Goal: Task Accomplishment & Management: Use online tool/utility

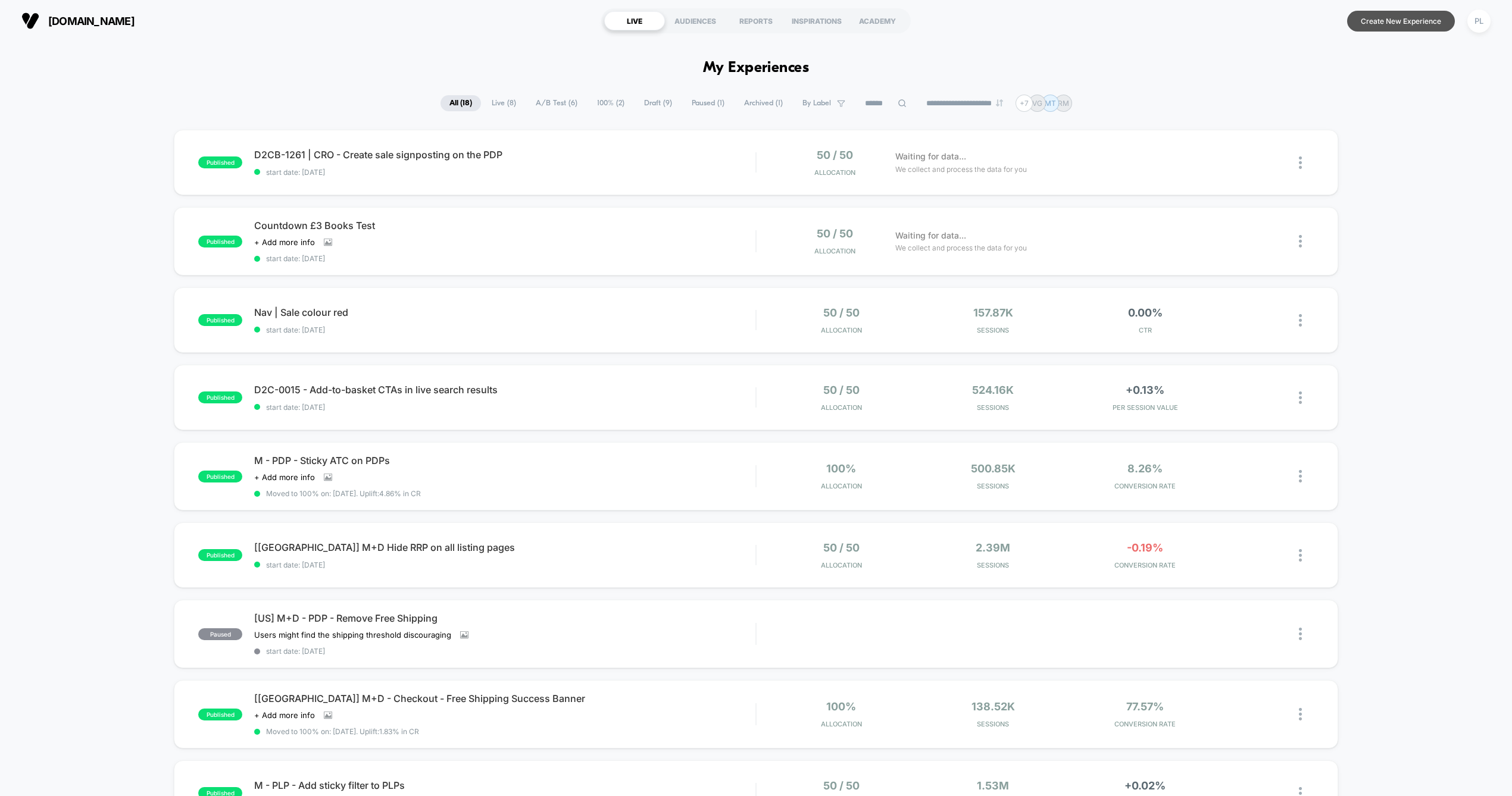
click at [1383, 14] on button "Create New Experience" at bounding box center [1400, 21] width 108 height 21
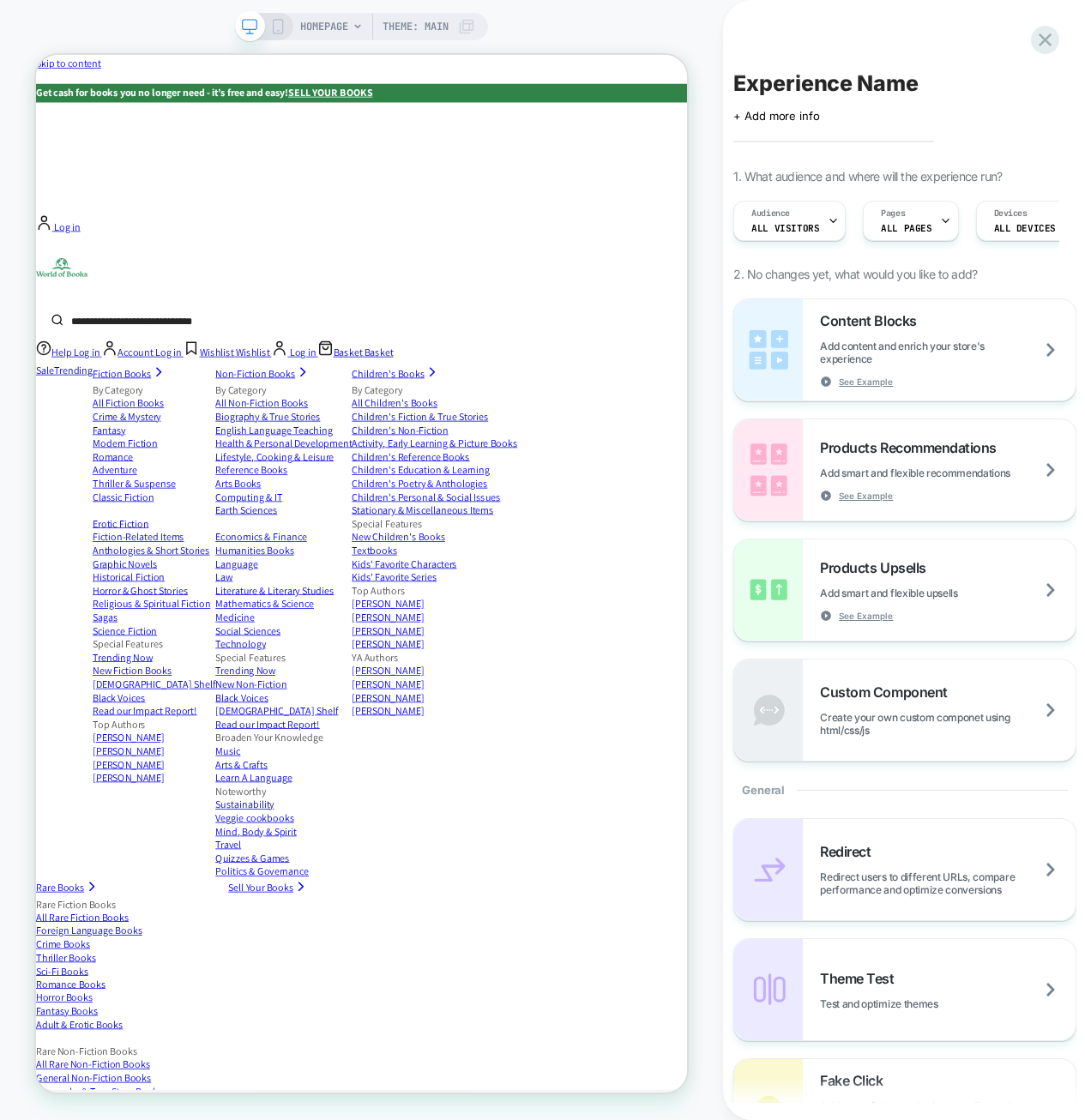
click at [862, 113] on div "+ Add more info" at bounding box center [900, 115] width 334 height 14
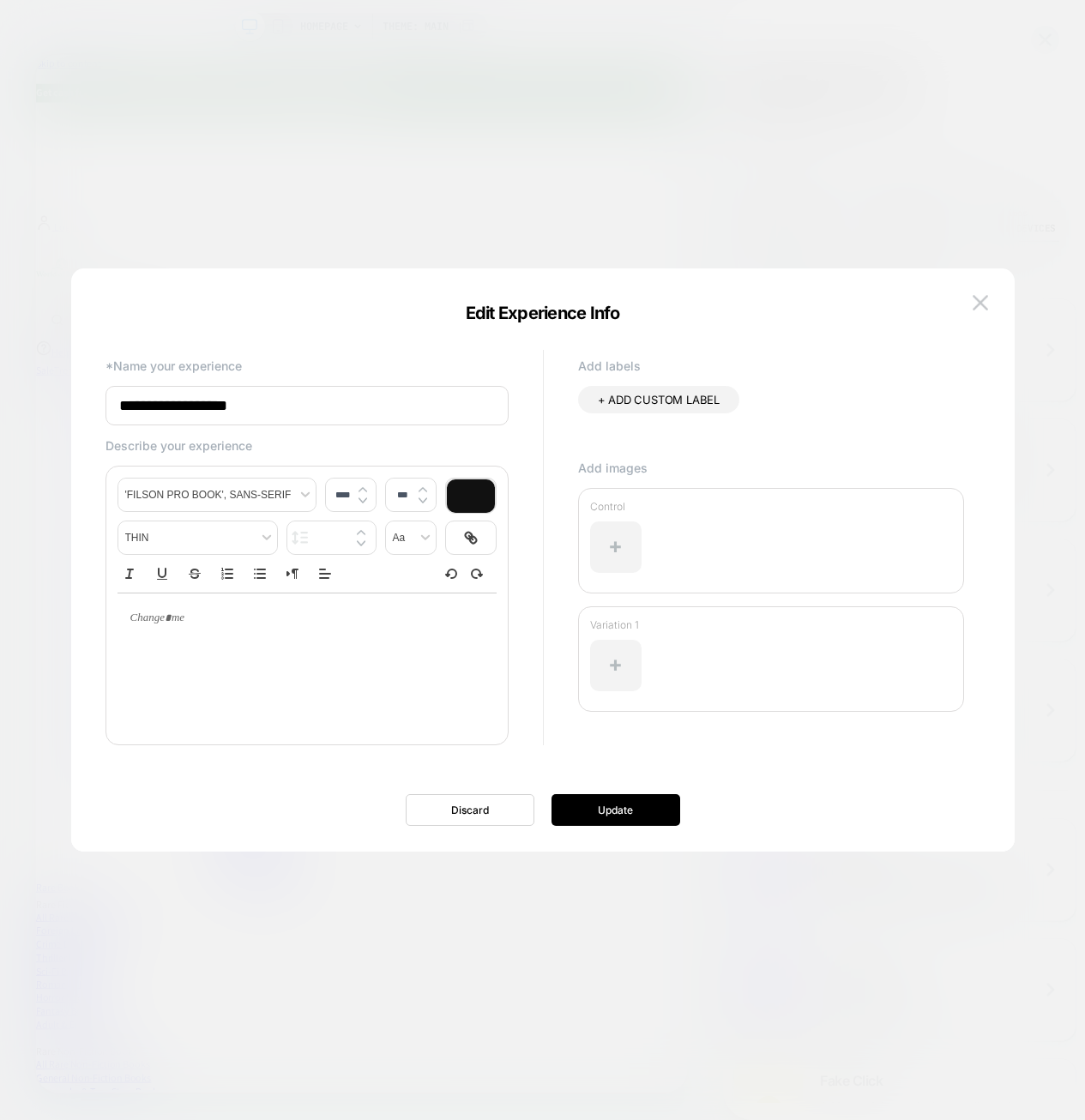
click at [506, 308] on span "Edit Experience Info" at bounding box center [542, 313] width 154 height 20
click at [189, 400] on input "**********" at bounding box center [306, 406] width 403 height 39
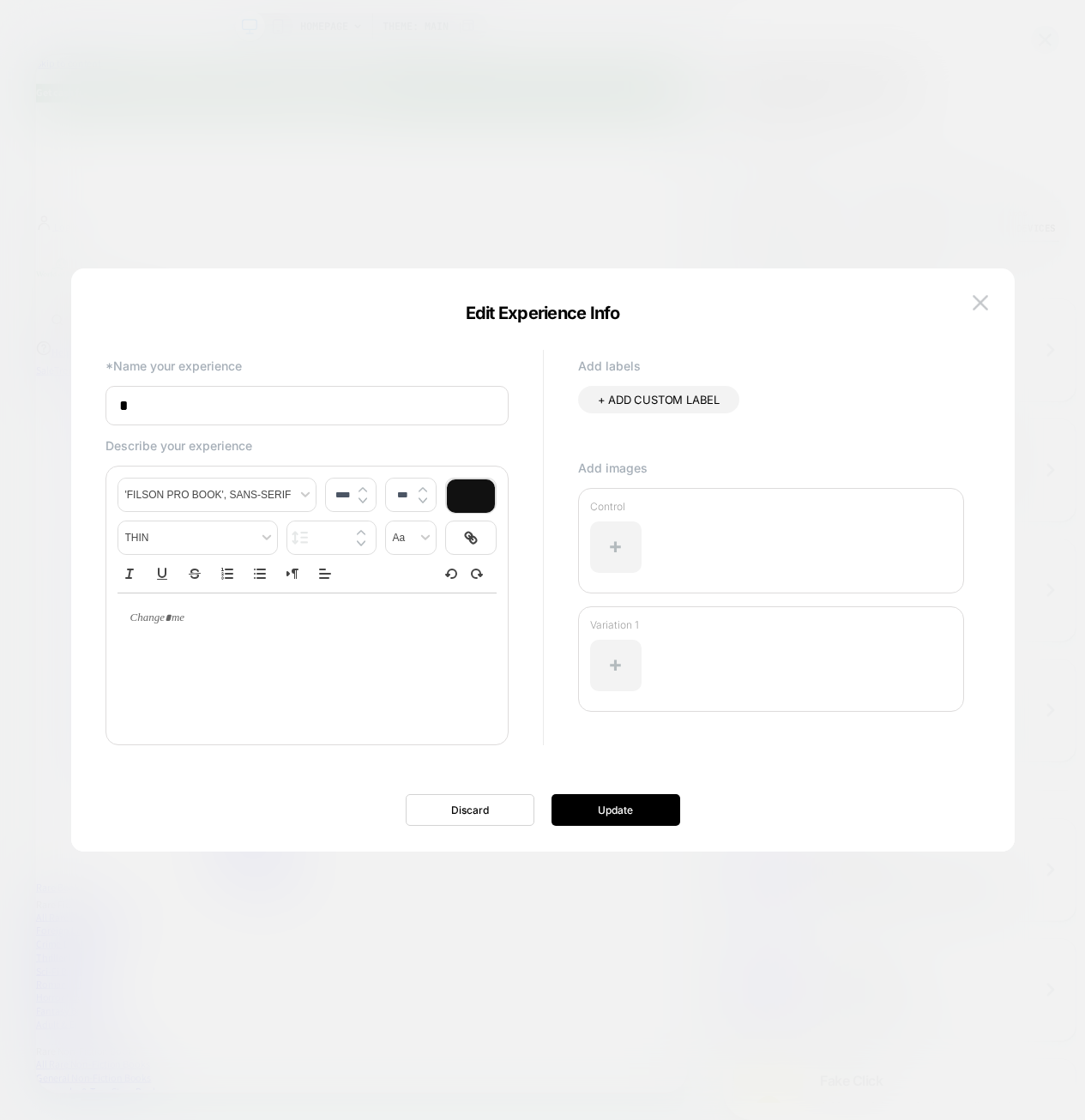
paste input "********"
type input "**********"
type input "****"
click at [221, 628] on div at bounding box center [306, 618] width 379 height 49
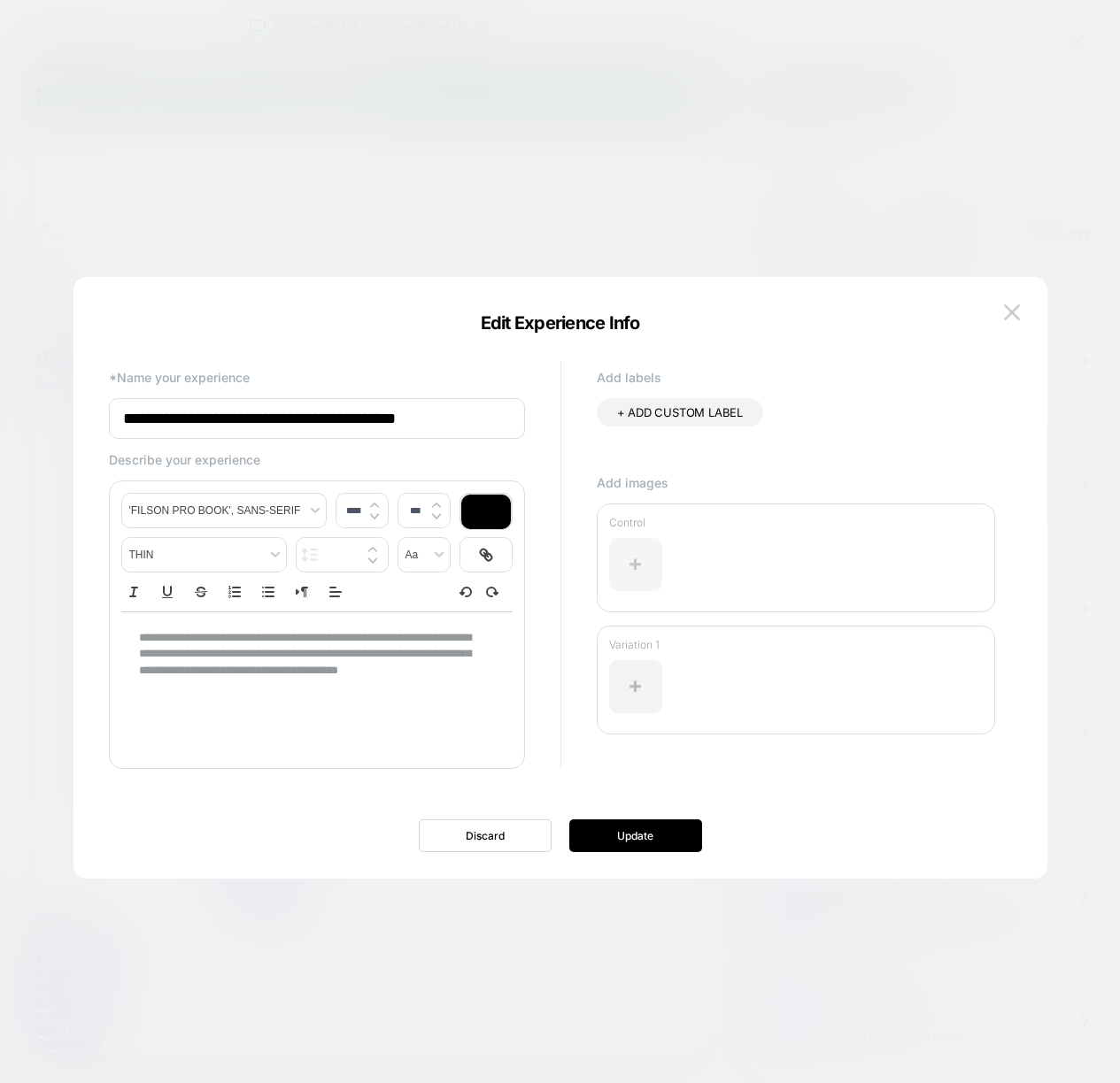
click at [661, 567] on div at bounding box center [635, 564] width 53 height 53
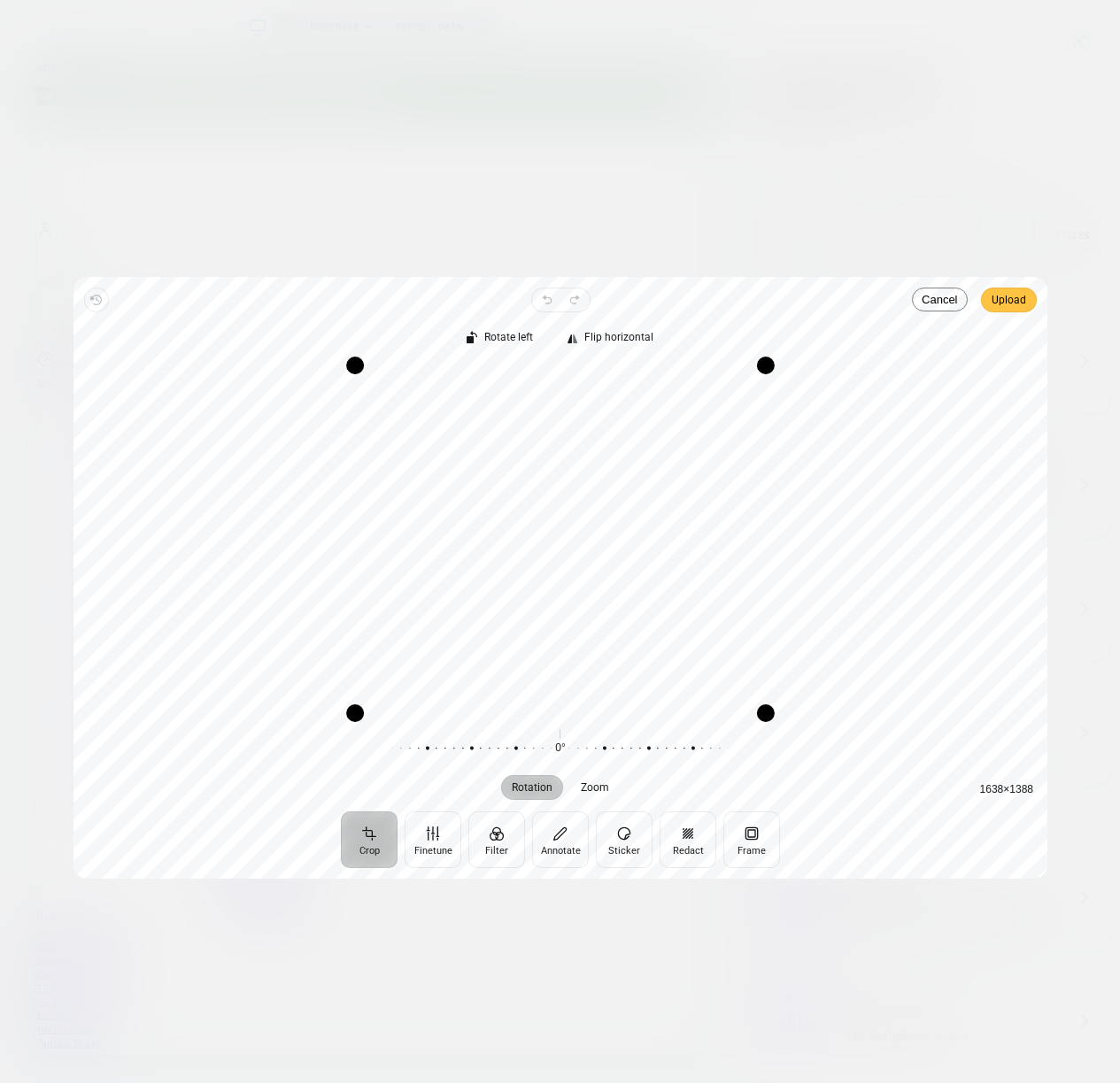
click at [1028, 305] on button "Upload" at bounding box center [1009, 301] width 56 height 25
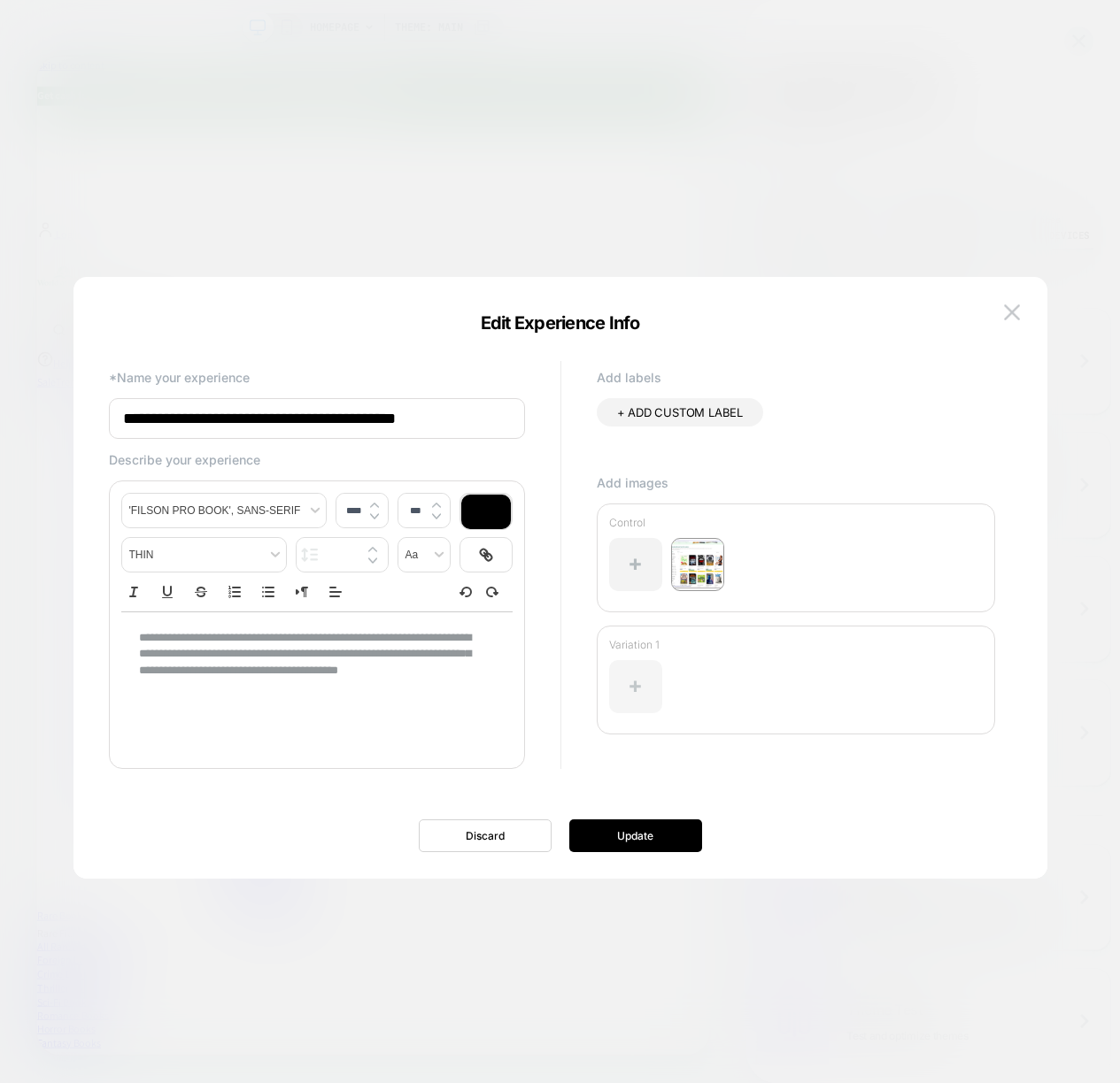
click at [631, 682] on div at bounding box center [635, 686] width 53 height 53
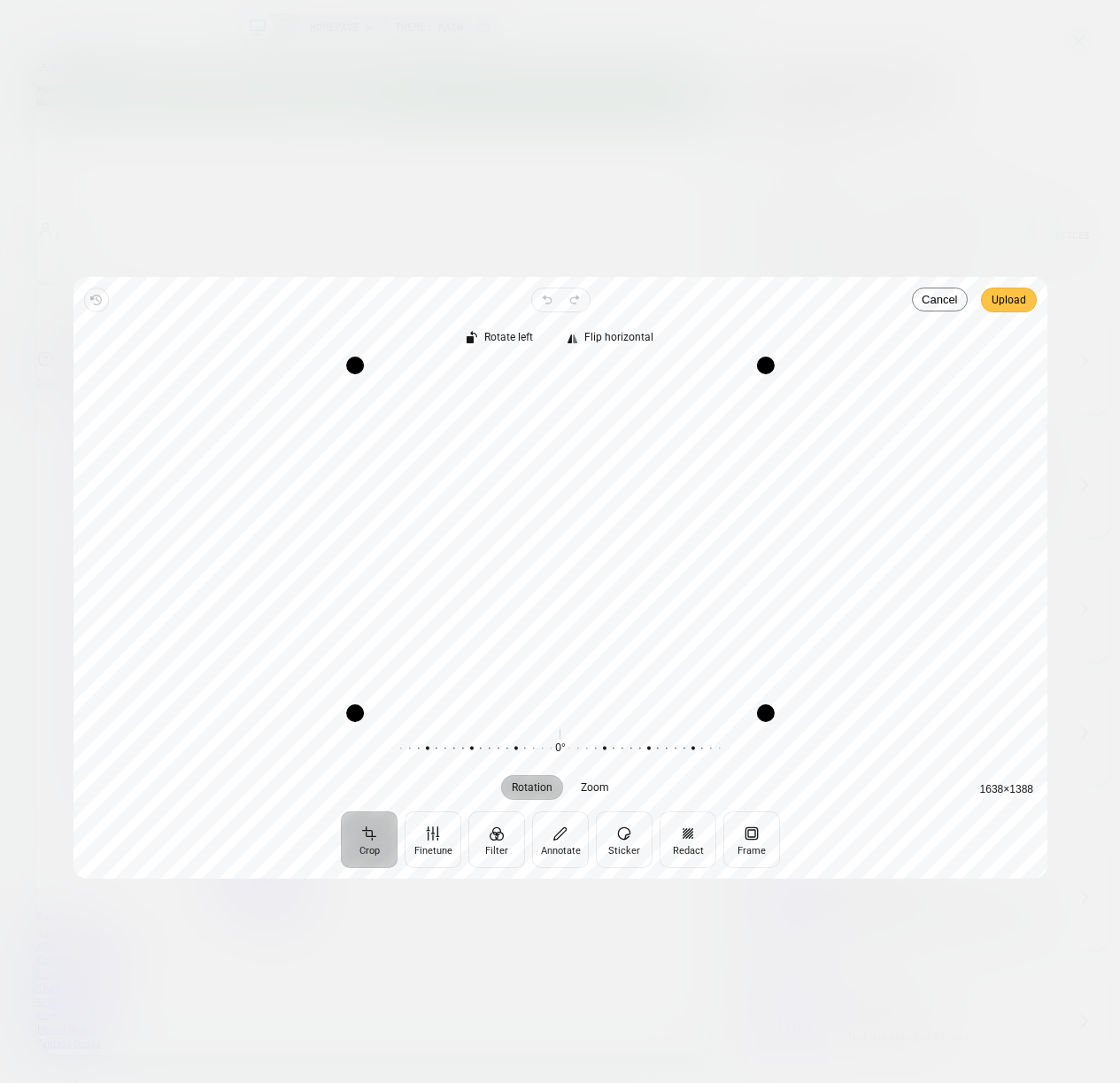
click at [1008, 303] on span "Upload" at bounding box center [1009, 300] width 35 height 21
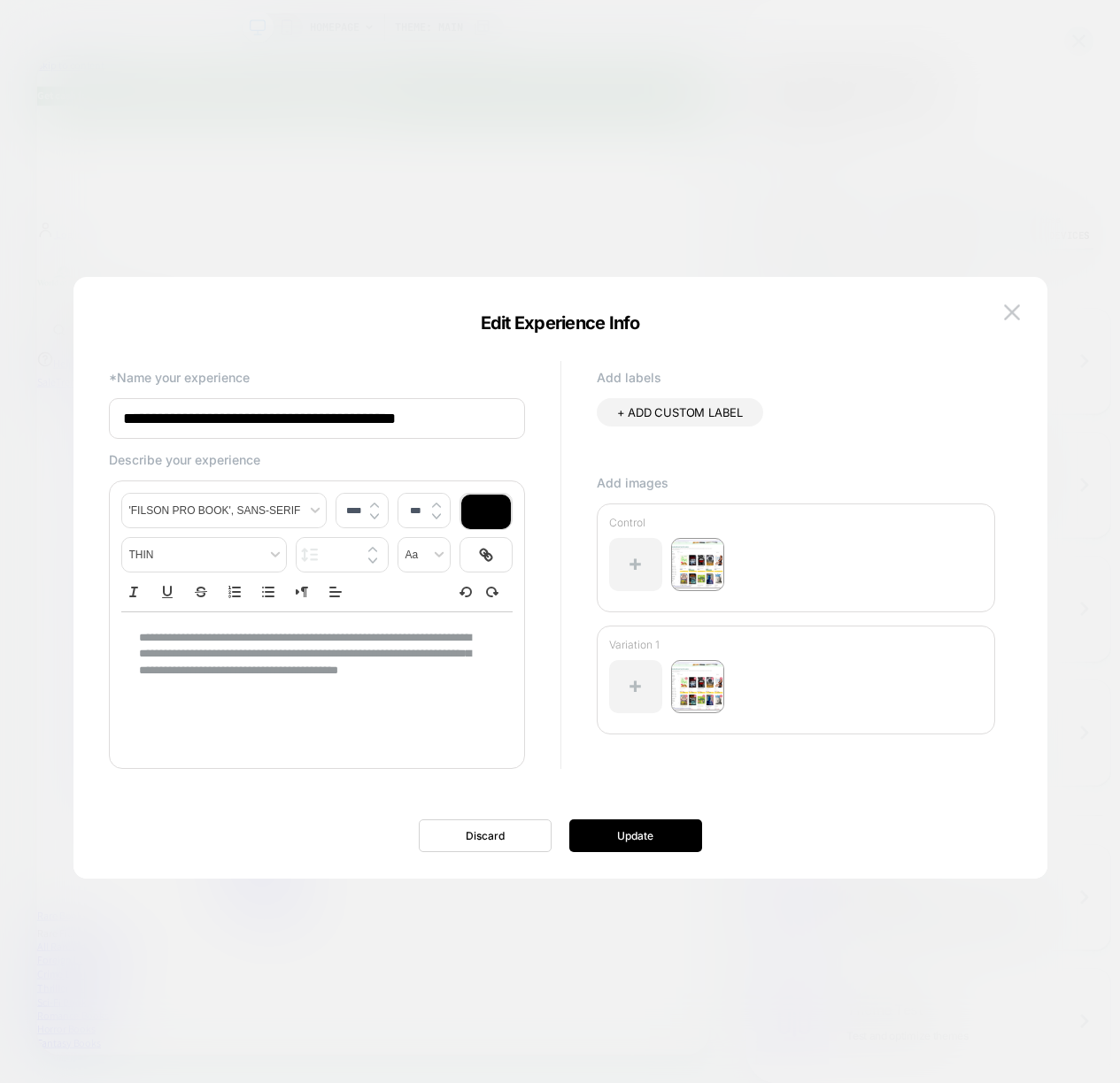
click at [652, 418] on span "+ ADD CUSTOM LABEL" at bounding box center [679, 412] width 126 height 14
type input "*********"
click at [739, 412] on icon at bounding box center [740, 413] width 16 height 16
click at [615, 839] on button "Update" at bounding box center [636, 835] width 133 height 33
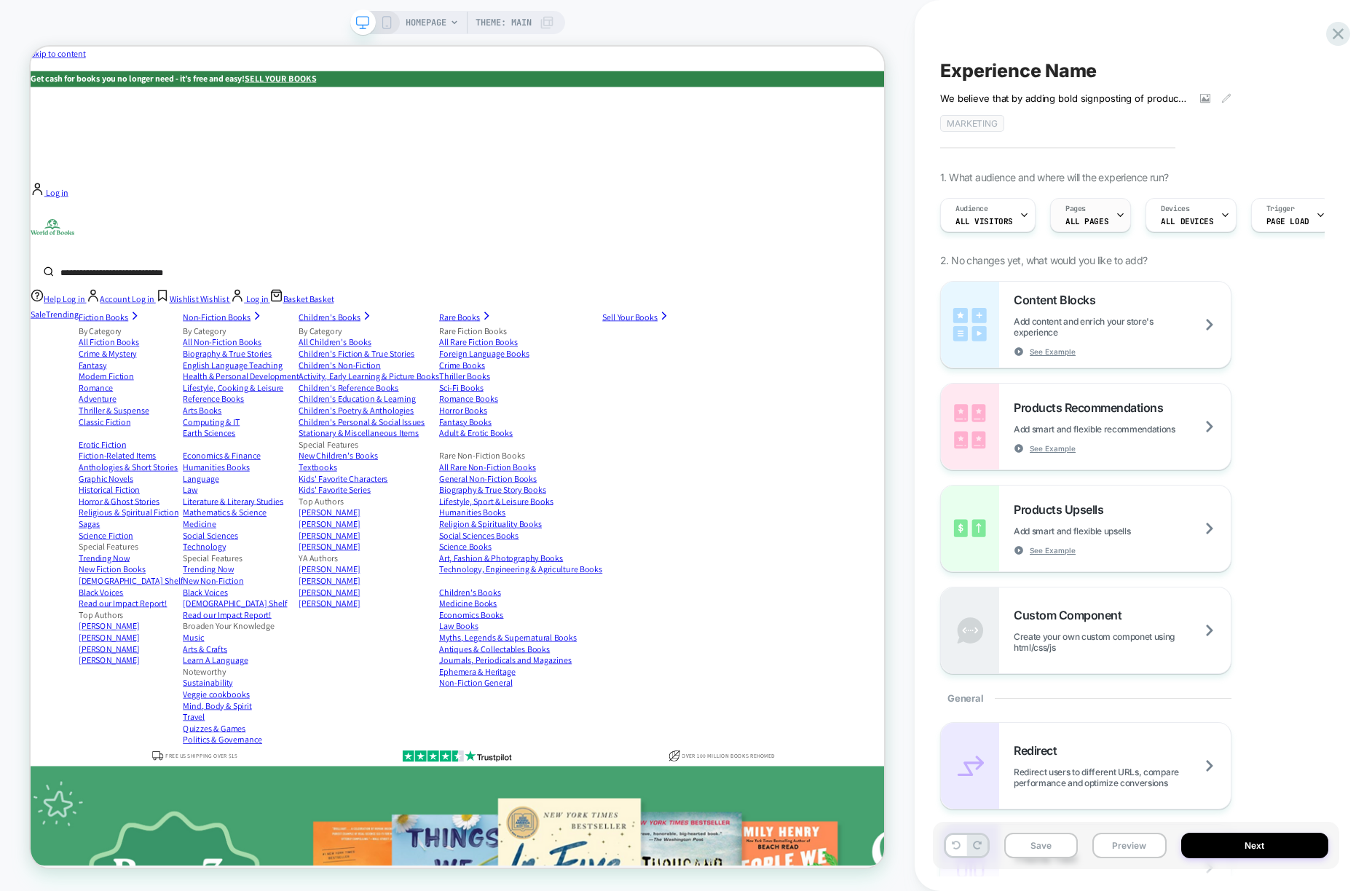
click at [1097, 210] on div "Pages ALL PAGES" at bounding box center [1087, 215] width 72 height 32
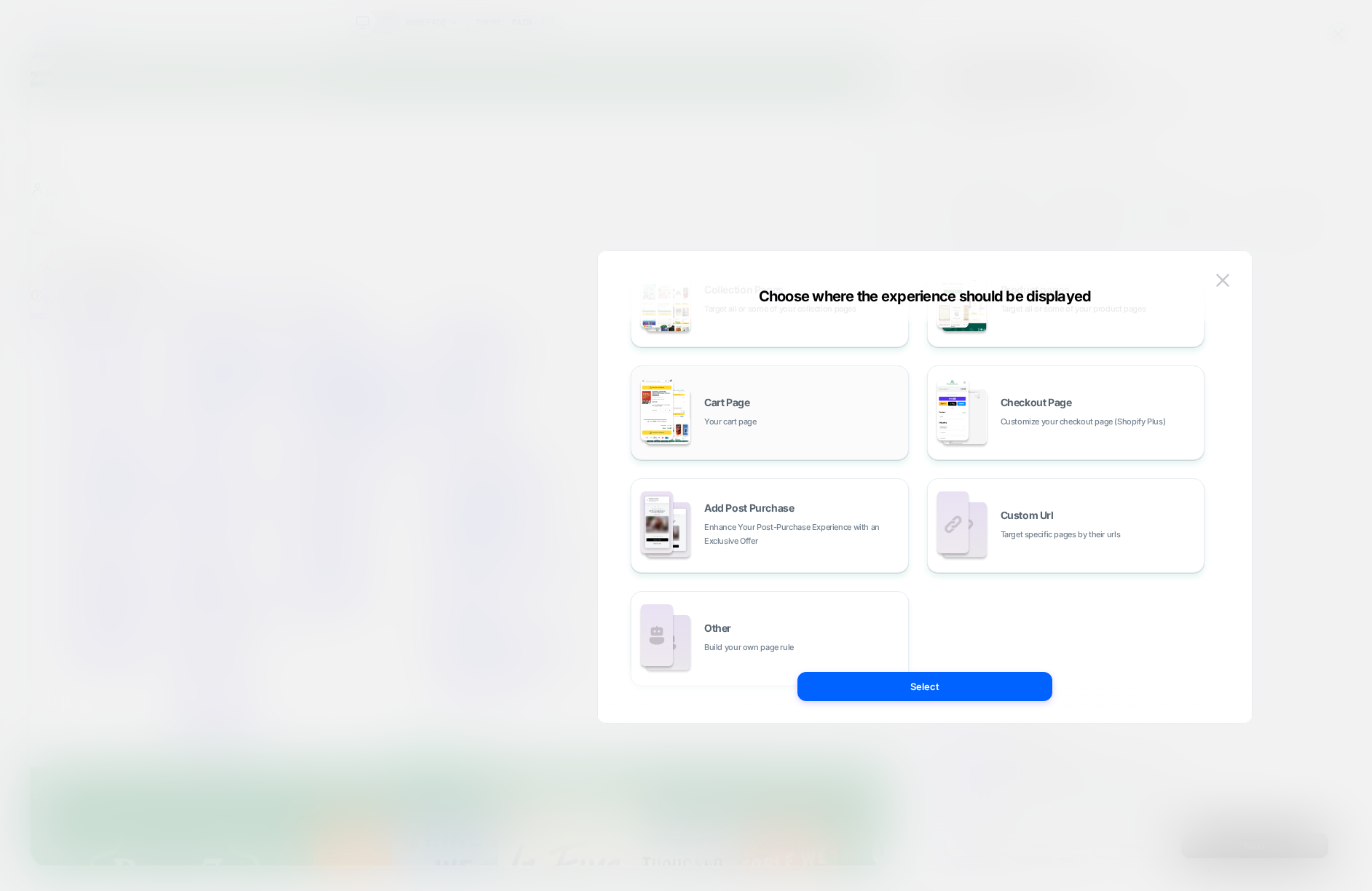
scroll to position [187, 0]
click at [1057, 534] on span "Target specific pages by their urls" at bounding box center [1061, 532] width 120 height 14
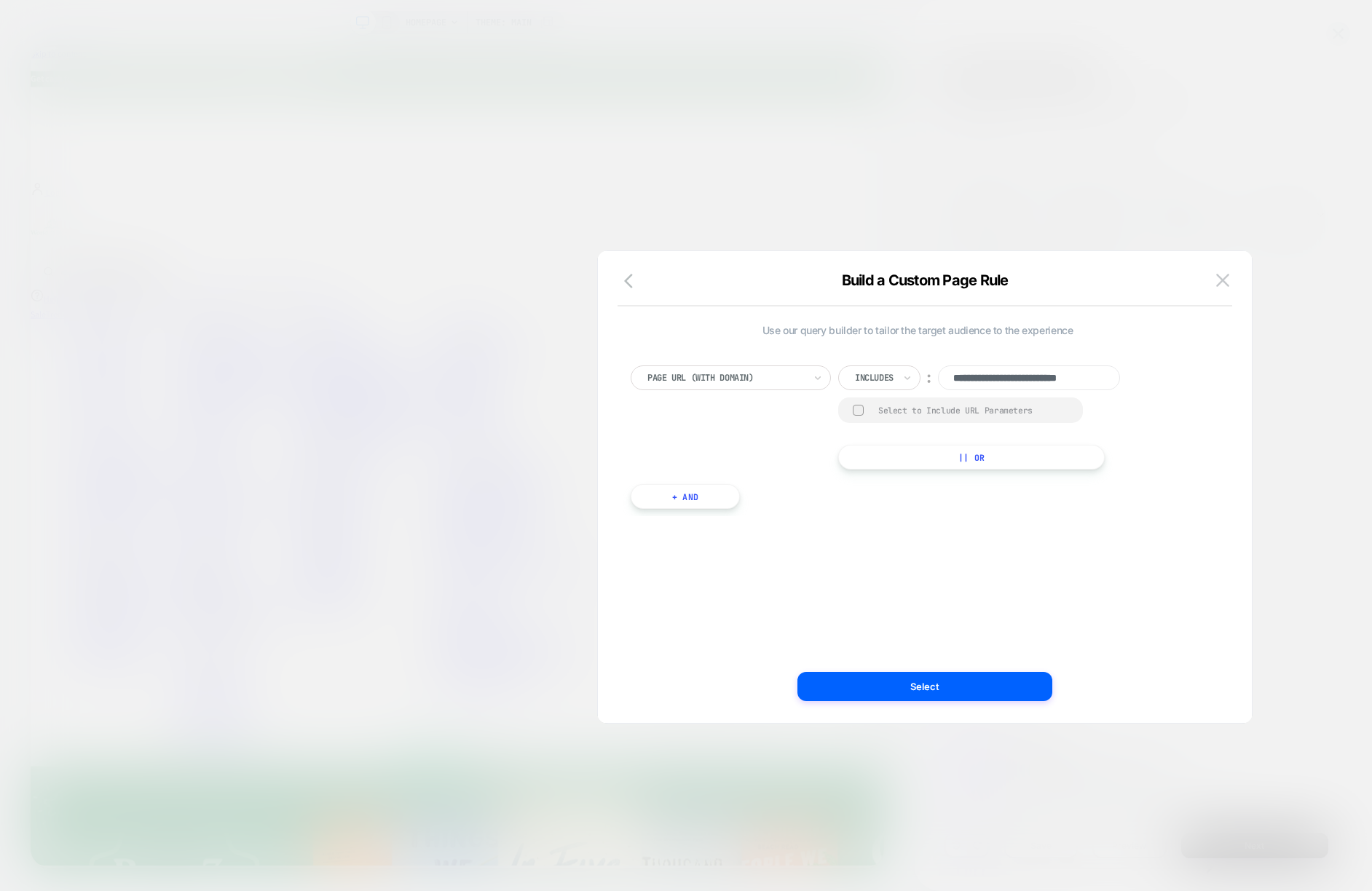
scroll to position [0, 20]
click at [1081, 374] on input "**********" at bounding box center [1029, 378] width 182 height 24
paste input "**********"
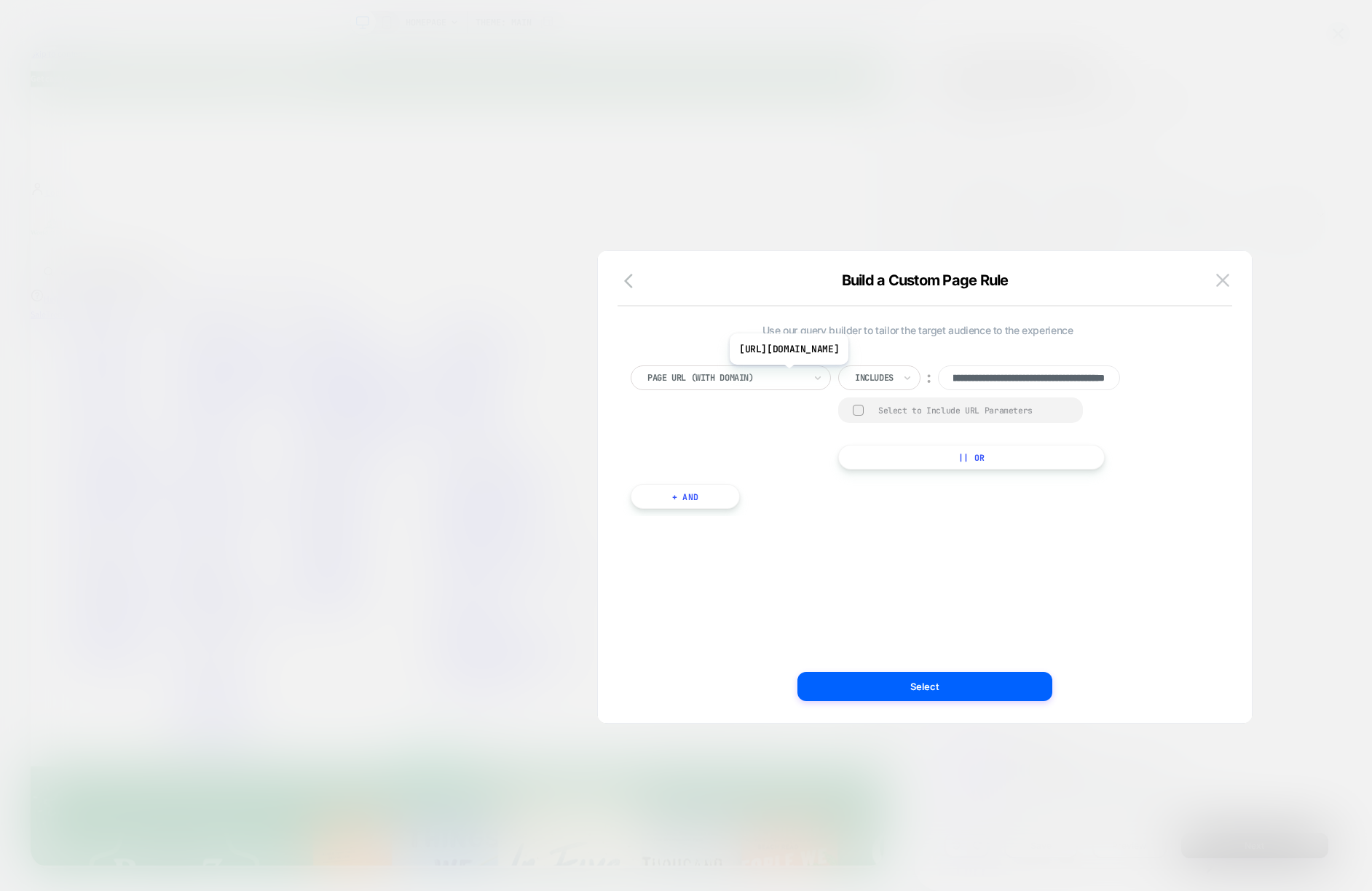
scroll to position [0, 0]
drag, startPoint x: 957, startPoint y: 384, endPoint x: 1048, endPoint y: 375, distance: 91.4
click at [1048, 375] on input "**********" at bounding box center [1029, 378] width 182 height 24
type input "**********"
click at [873, 378] on div at bounding box center [874, 378] width 39 height 13
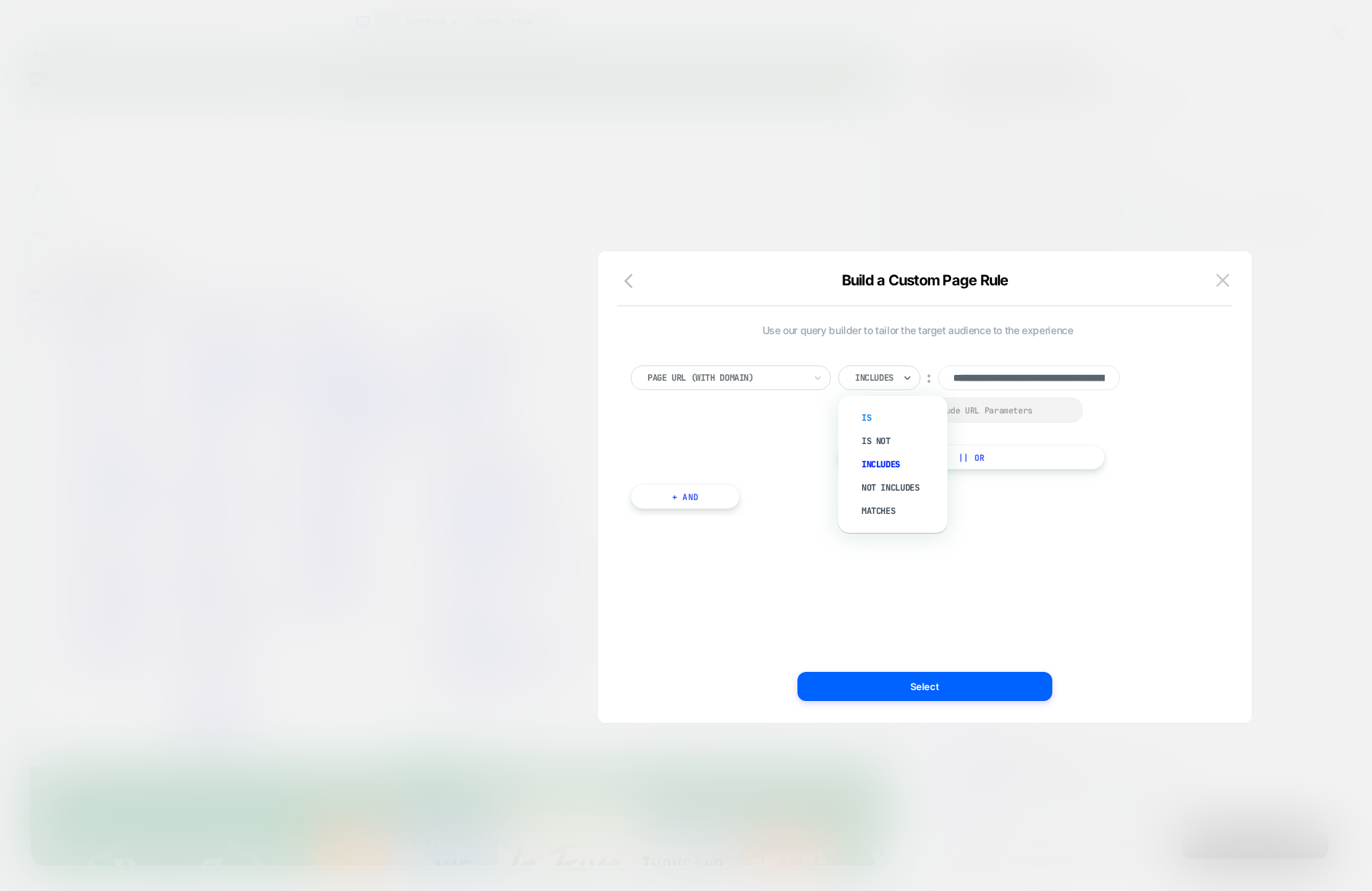
click at [882, 412] on div "Is" at bounding box center [900, 417] width 95 height 23
click at [870, 374] on div "Is" at bounding box center [865, 378] width 53 height 24
click at [885, 457] on div "Includes" at bounding box center [900, 464] width 95 height 23
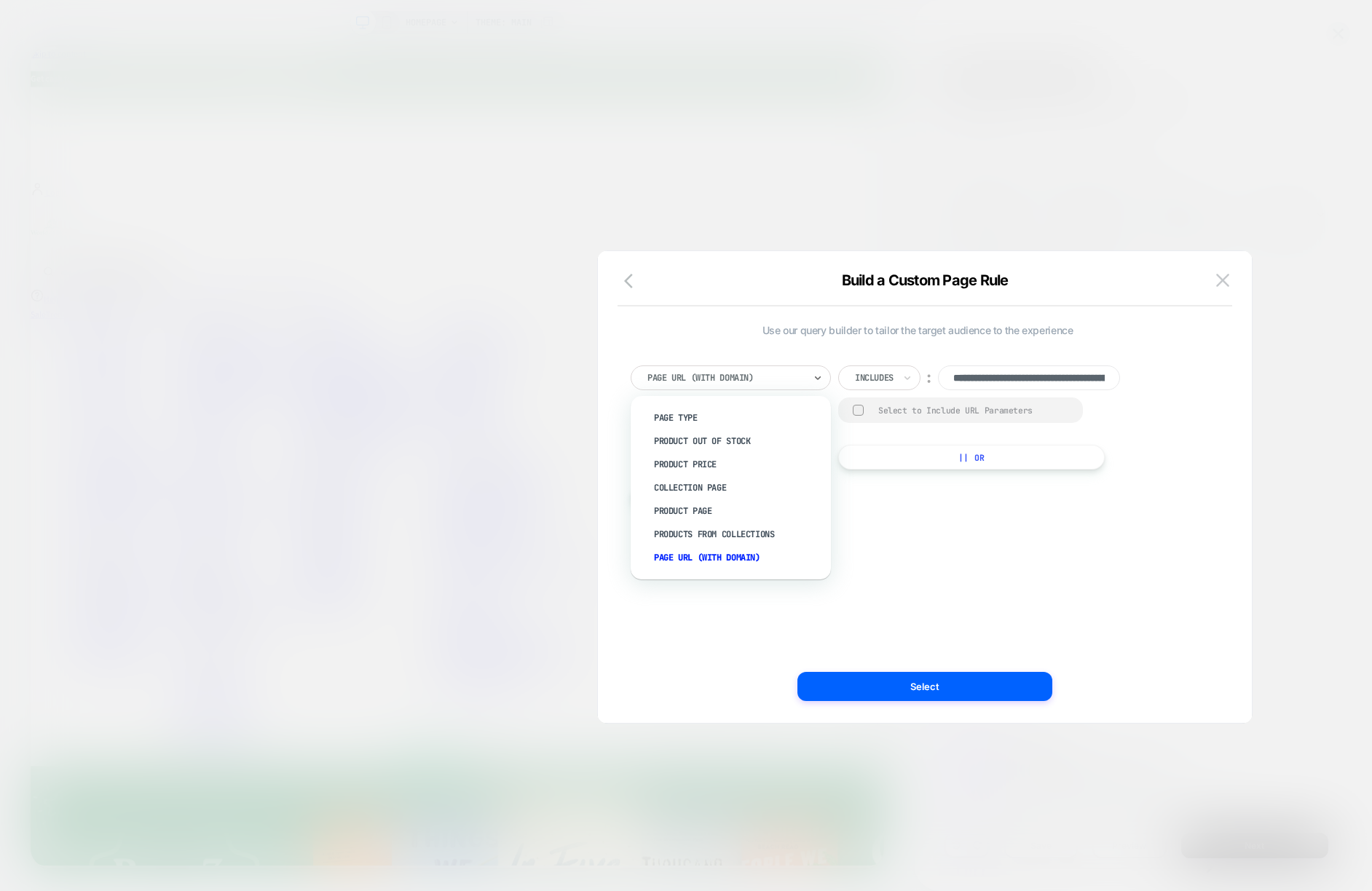
click at [793, 381] on div at bounding box center [726, 378] width 156 height 13
click at [1159, 404] on div "**********" at bounding box center [918, 418] width 574 height 104
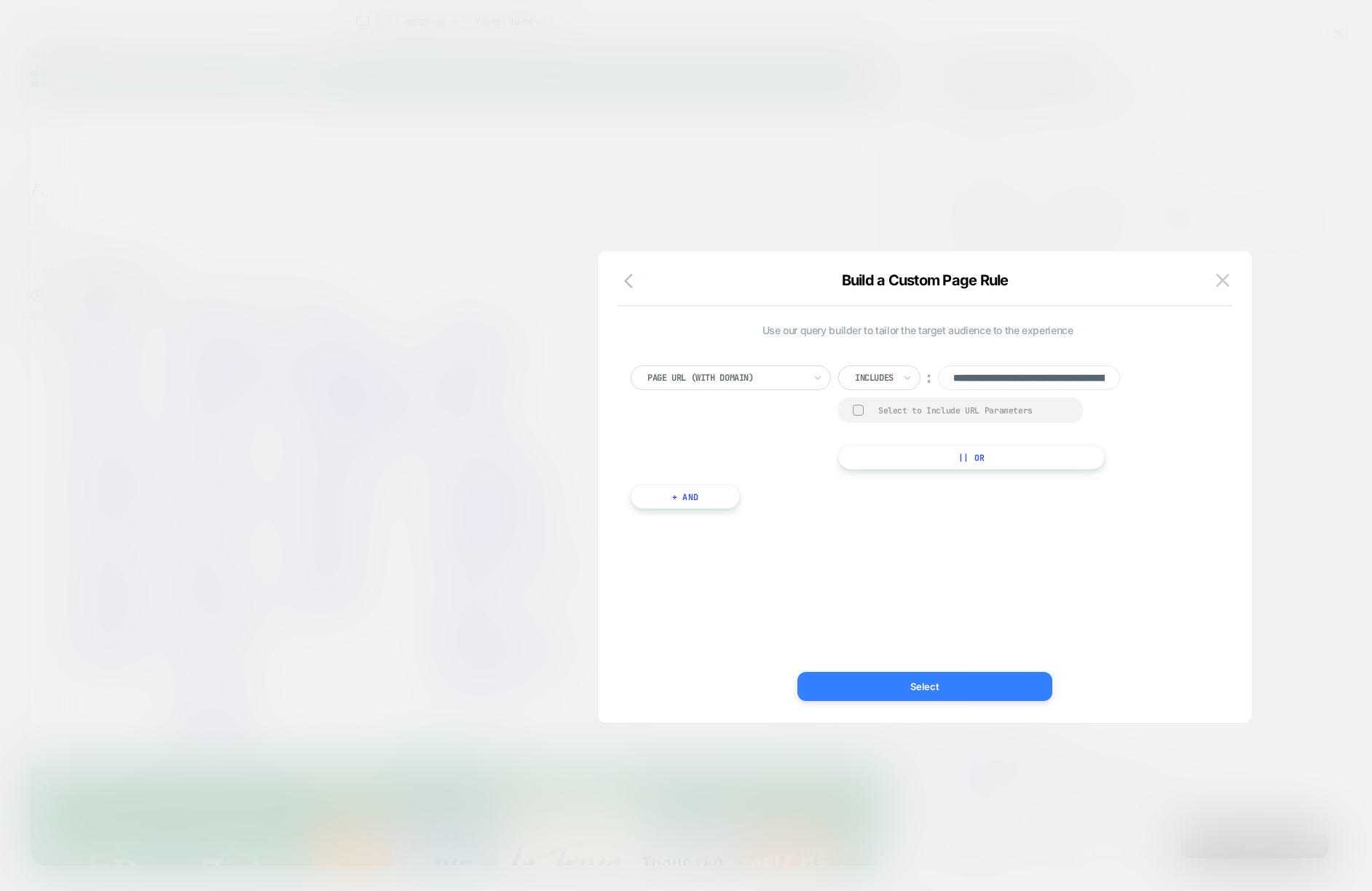
click at [922, 681] on button "Select" at bounding box center [925, 686] width 255 height 29
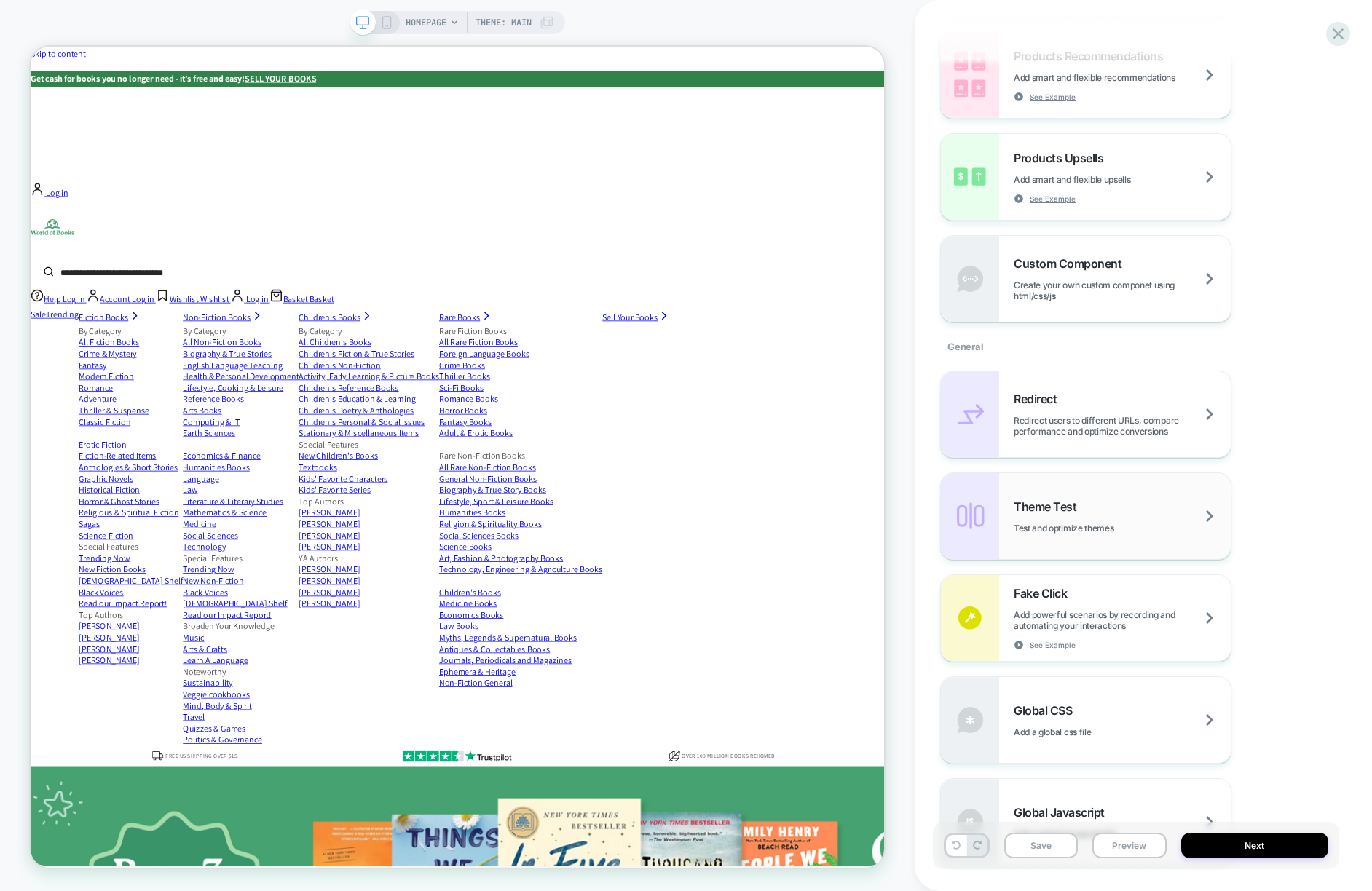
scroll to position [581, 0]
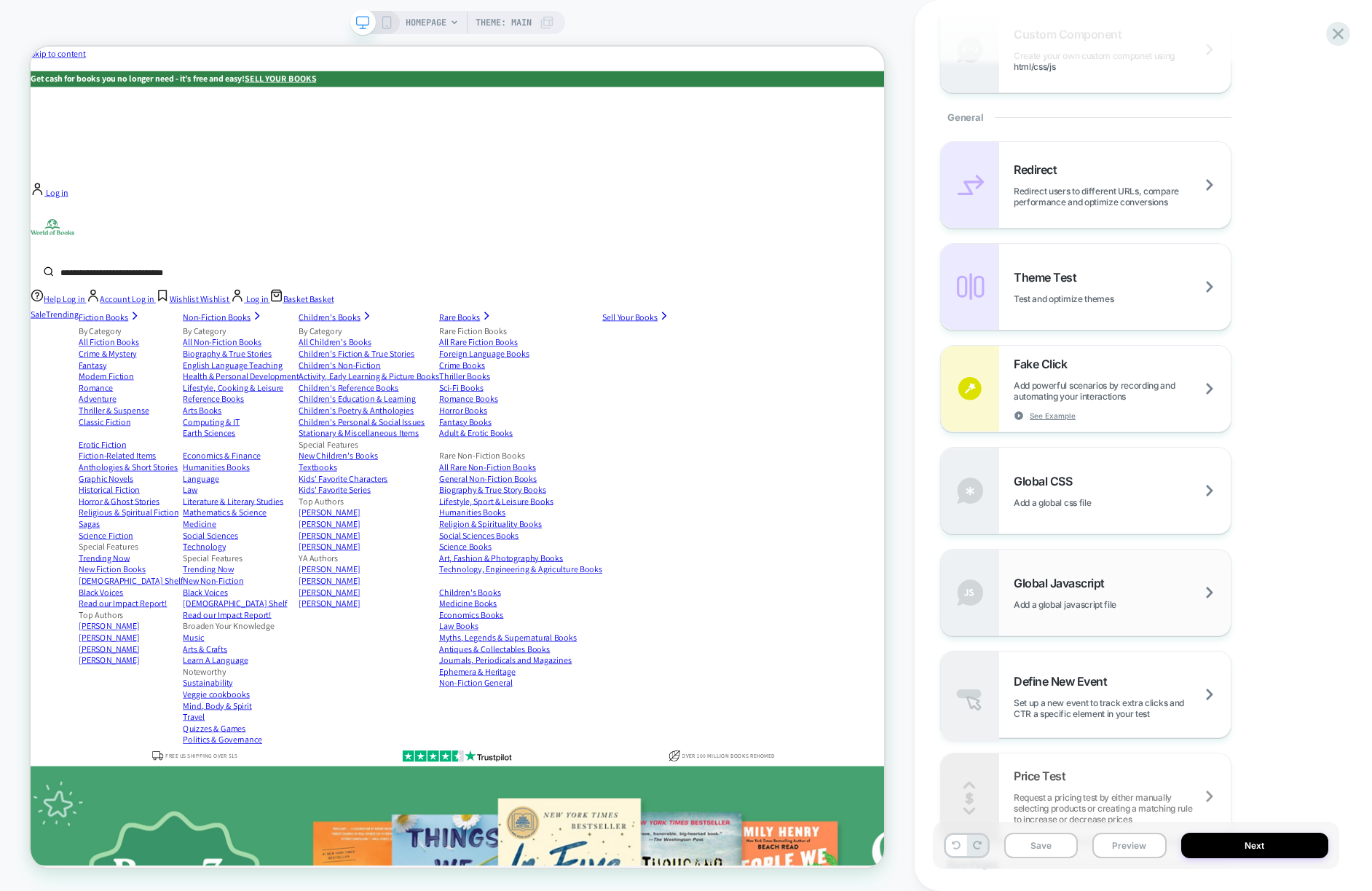
click at [1064, 589] on div "Global Javascript Add a global javascript file" at bounding box center [1122, 592] width 217 height 34
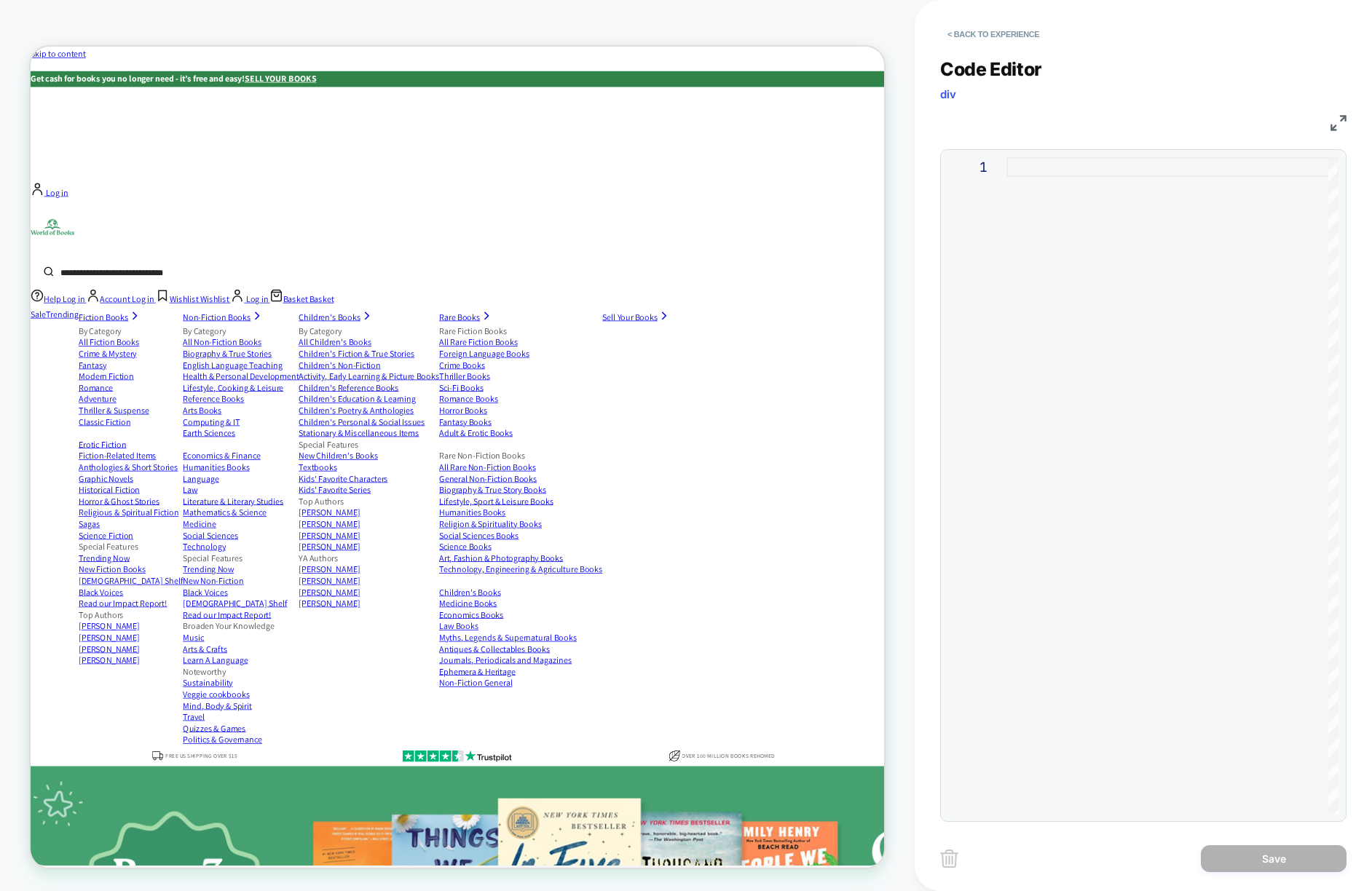
click at [1111, 408] on div at bounding box center [1173, 485] width 332 height 656
type textarea "**********"
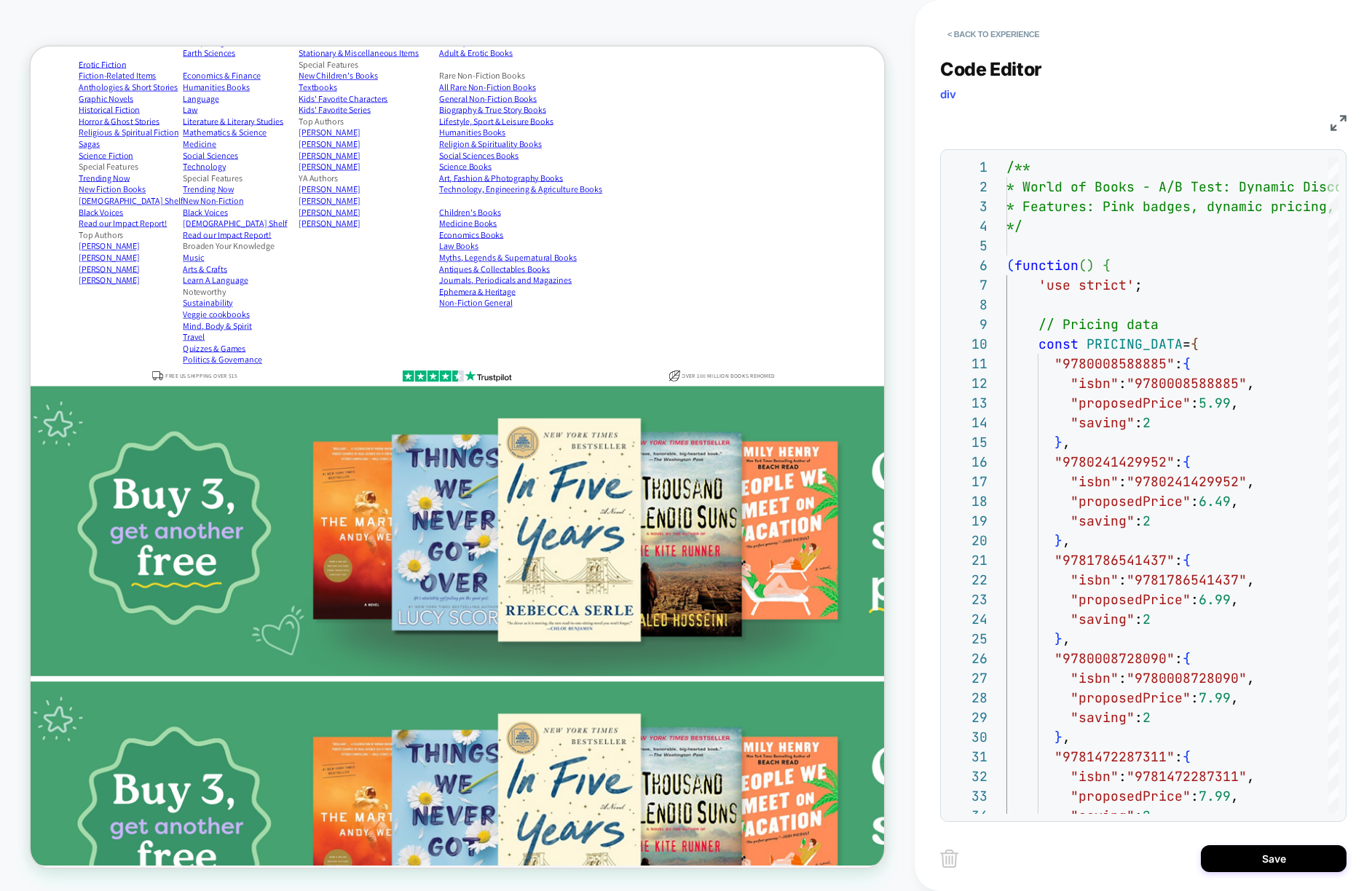
scroll to position [504, 0]
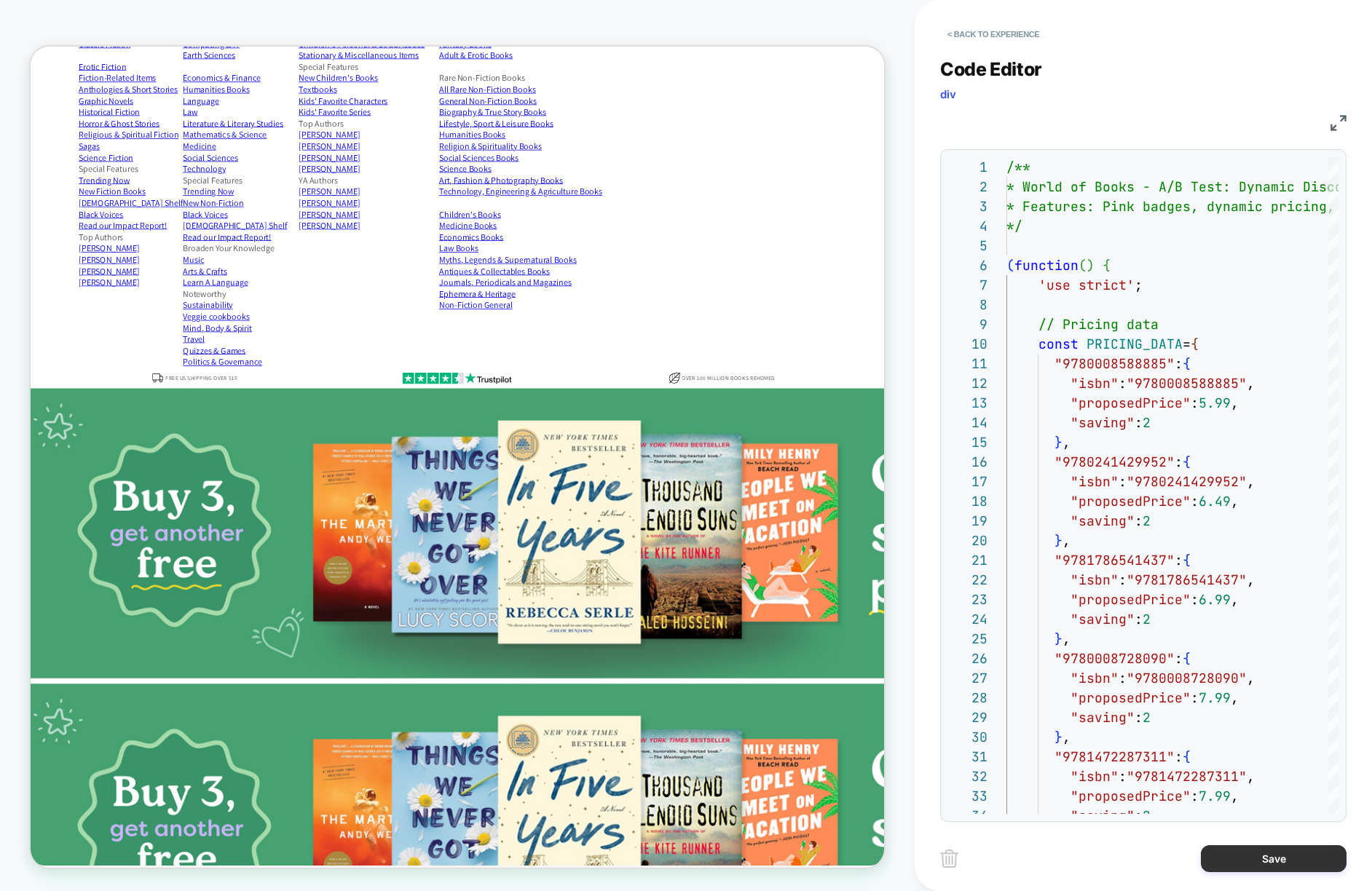
click at [1260, 854] on button "Save" at bounding box center [1274, 859] width 145 height 27
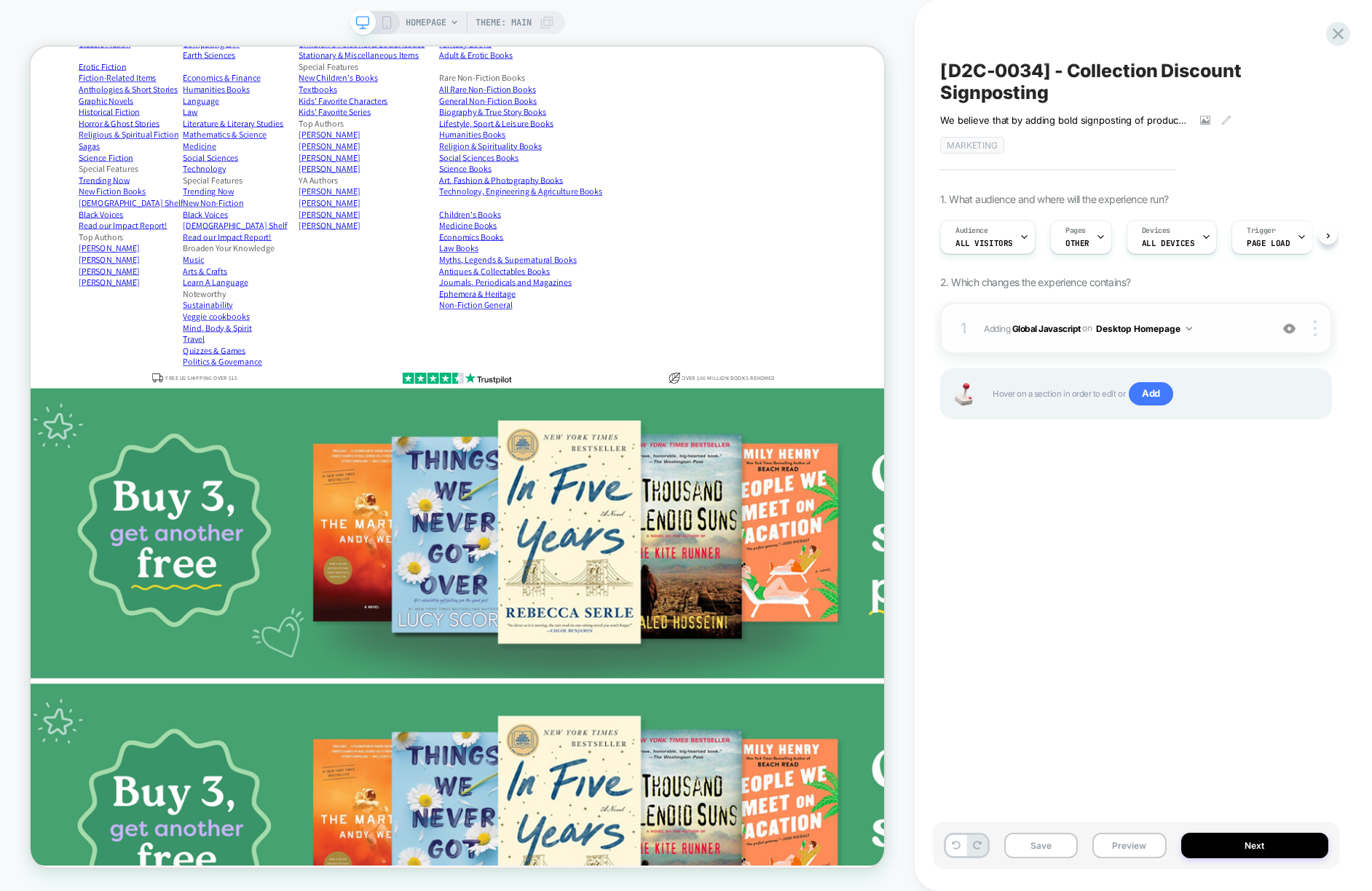
scroll to position [0, 1]
click at [1138, 333] on button "Desktop Homepage" at bounding box center [1144, 329] width 96 height 18
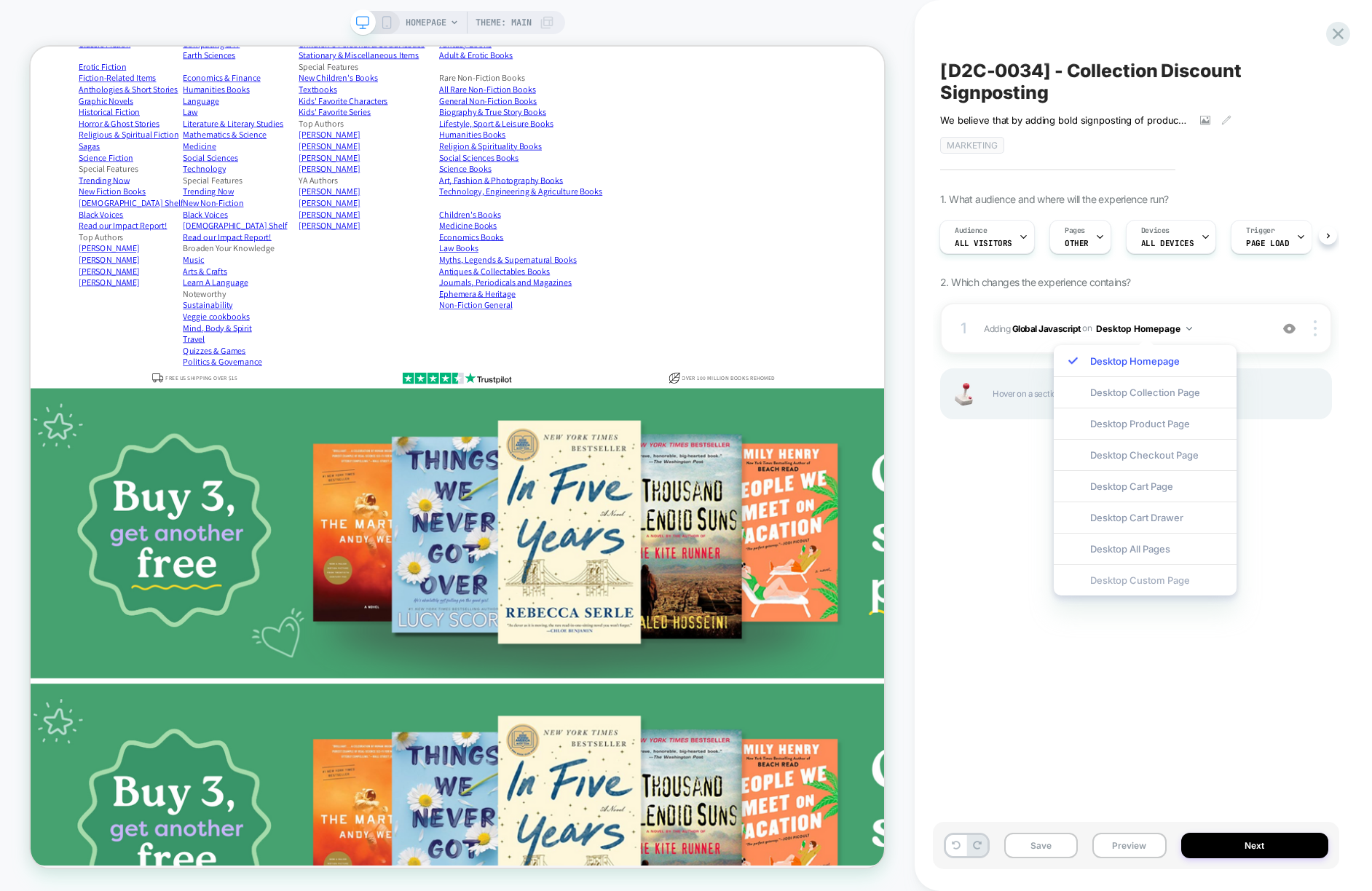
click at [1128, 582] on div "Desktop Custom Page" at bounding box center [1144, 580] width 183 height 32
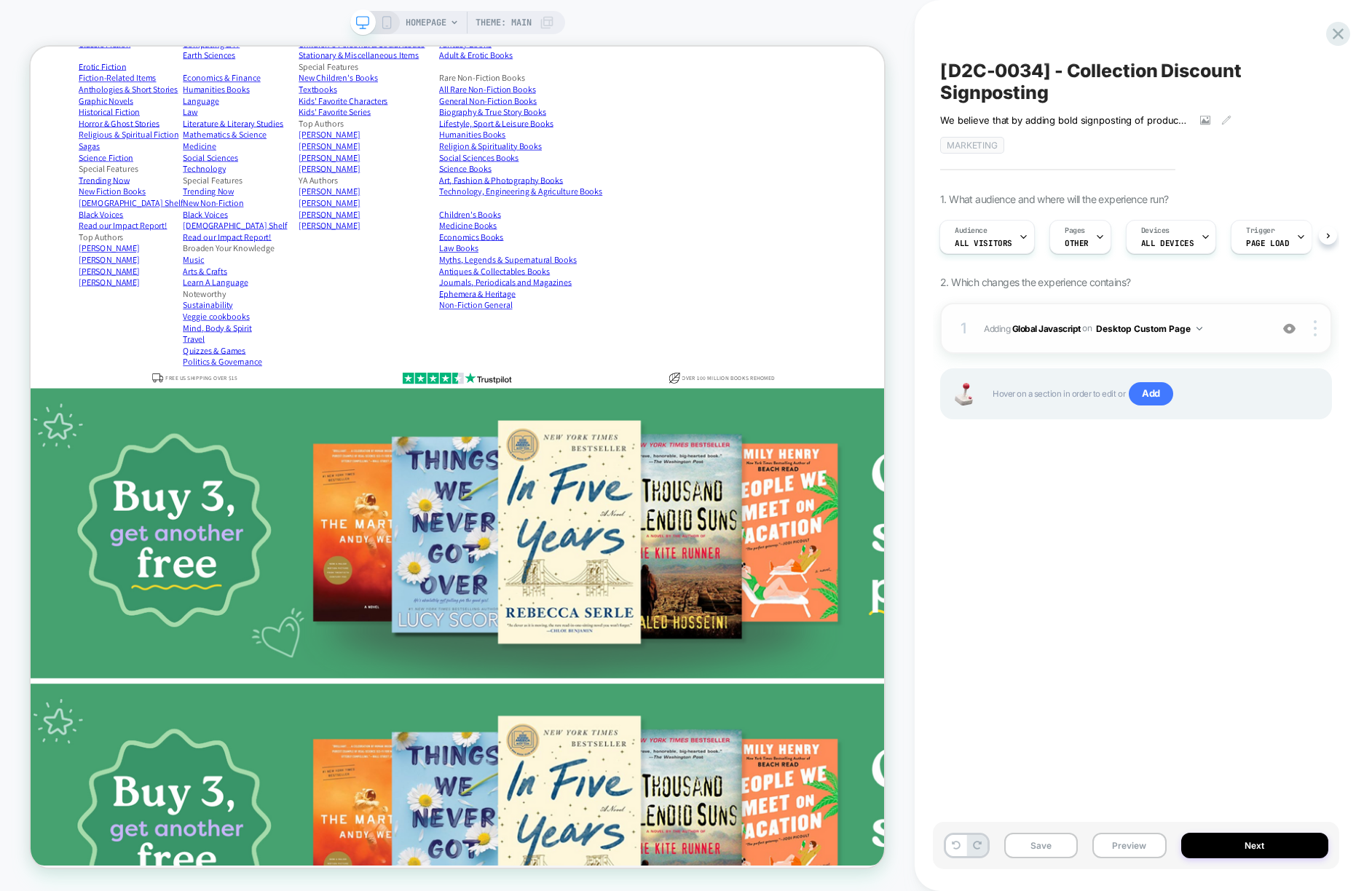
click at [1190, 323] on button "Desktop Custom Page" at bounding box center [1149, 329] width 107 height 18
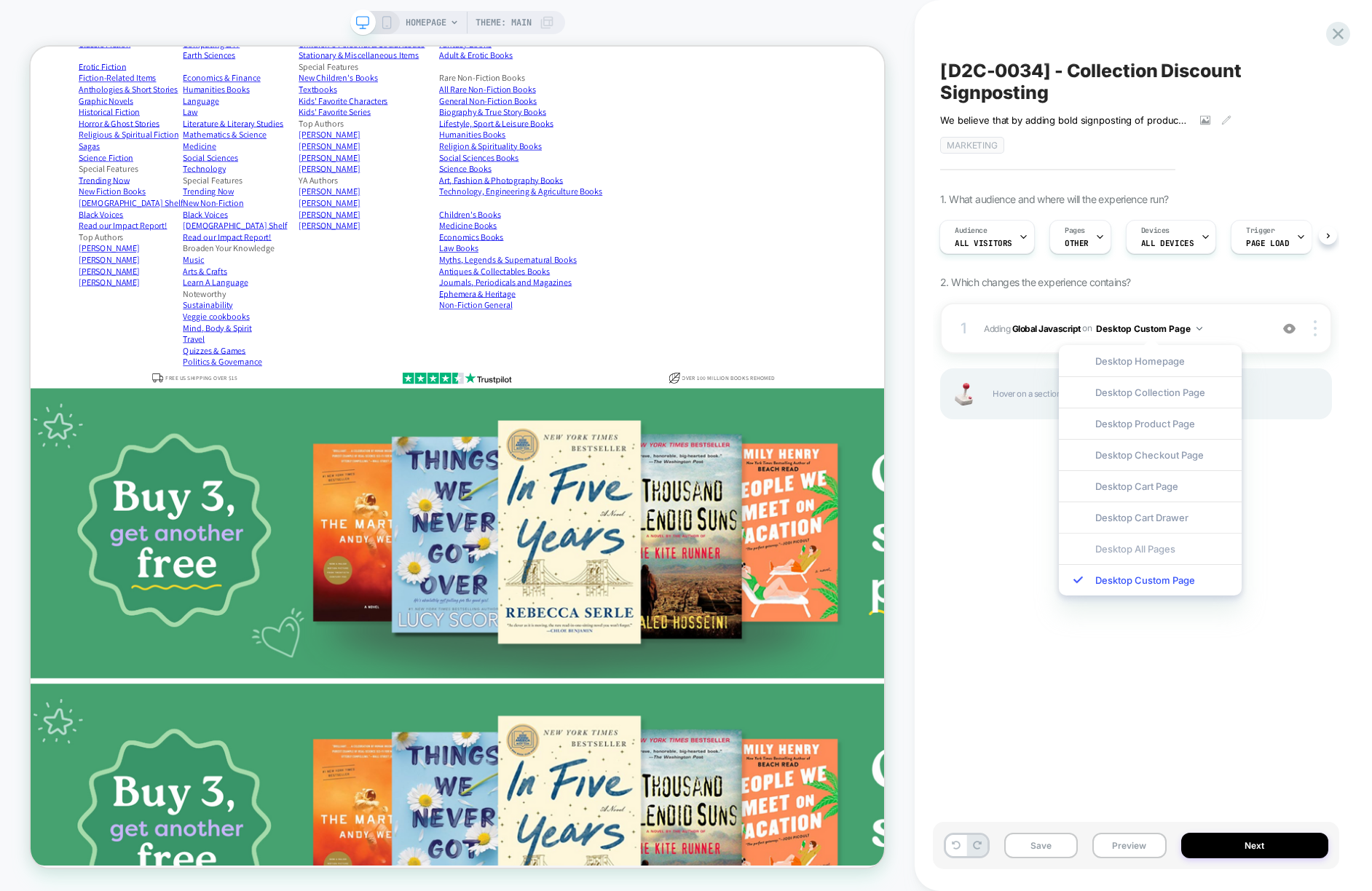
click at [1123, 543] on div "Desktop All Pages" at bounding box center [1150, 549] width 183 height 32
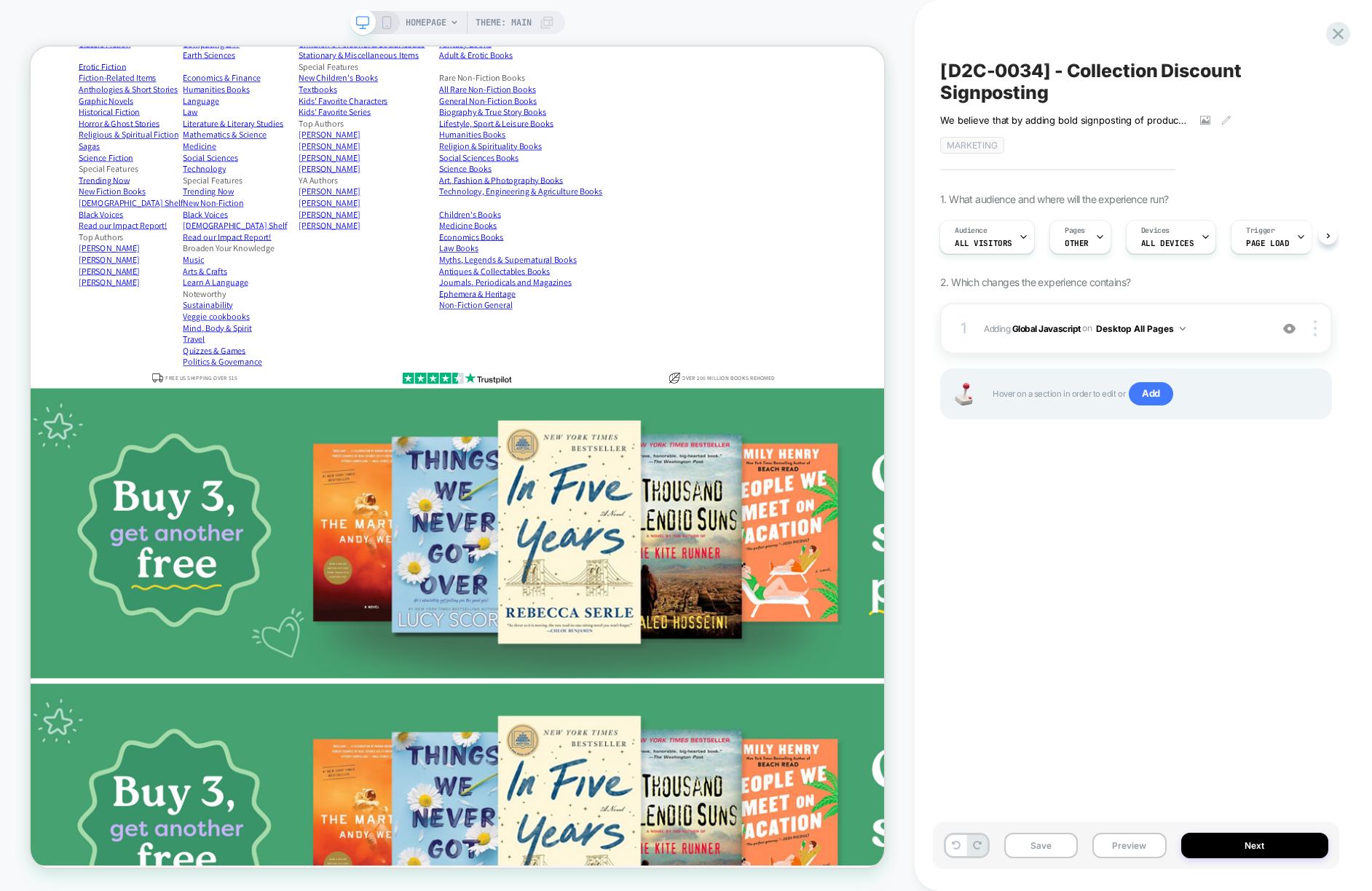
click at [1174, 596] on div "[D2C-0034] - Collection Discount Signposting We believe that by adding bold sig…" at bounding box center [1136, 445] width 406 height 862
click at [1311, 325] on div at bounding box center [1317, 328] width 28 height 16
click at [1214, 365] on div "Target All Devices" at bounding box center [1229, 368] width 130 height 40
click at [1140, 556] on div "[D2C-0034] - Collection Discount Signposting We believe that by adding bold sig…" at bounding box center [1136, 445] width 406 height 862
click at [1045, 844] on button "Save" at bounding box center [1041, 845] width 74 height 25
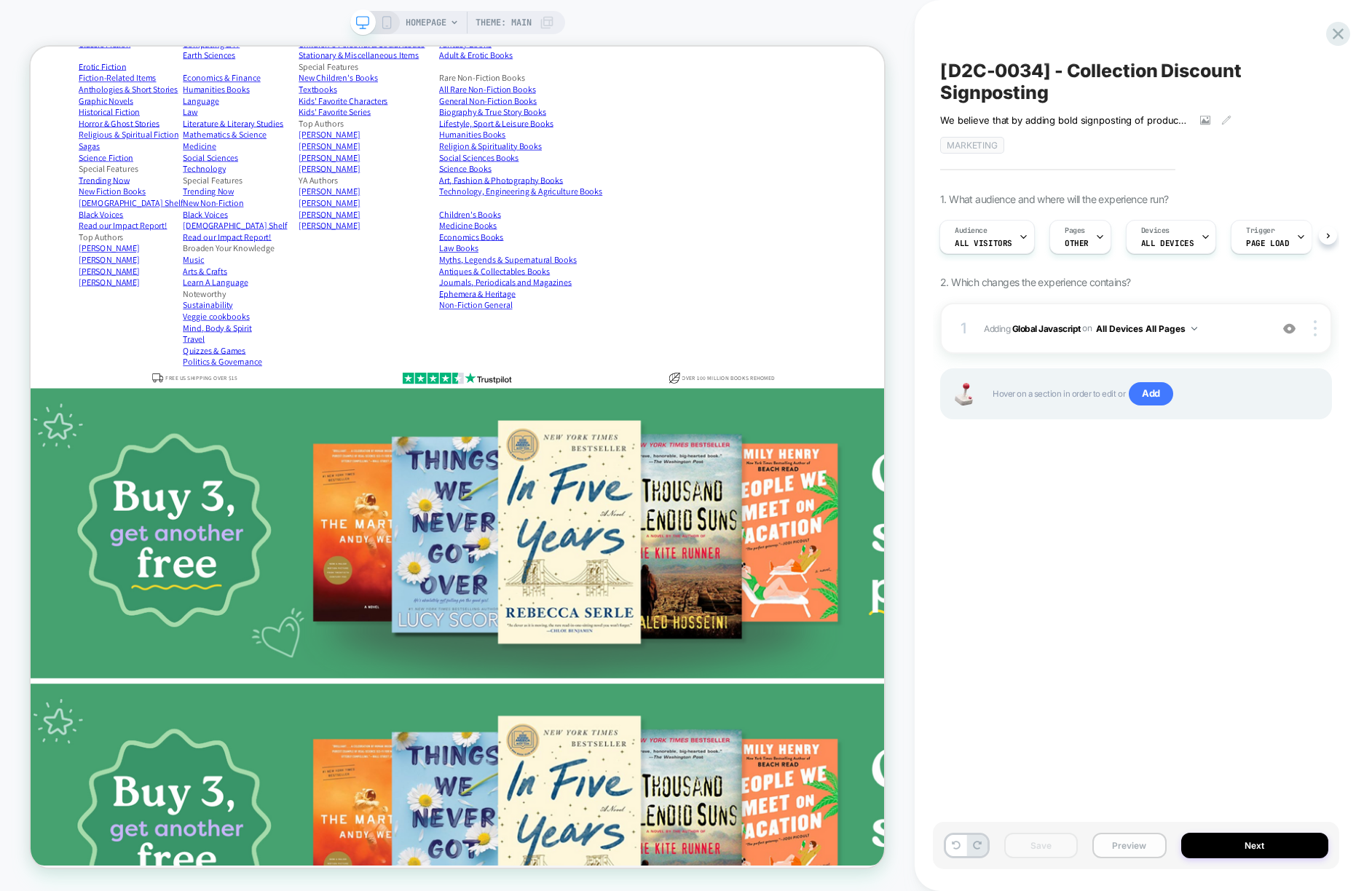
click at [1122, 850] on button "Preview" at bounding box center [1129, 845] width 74 height 25
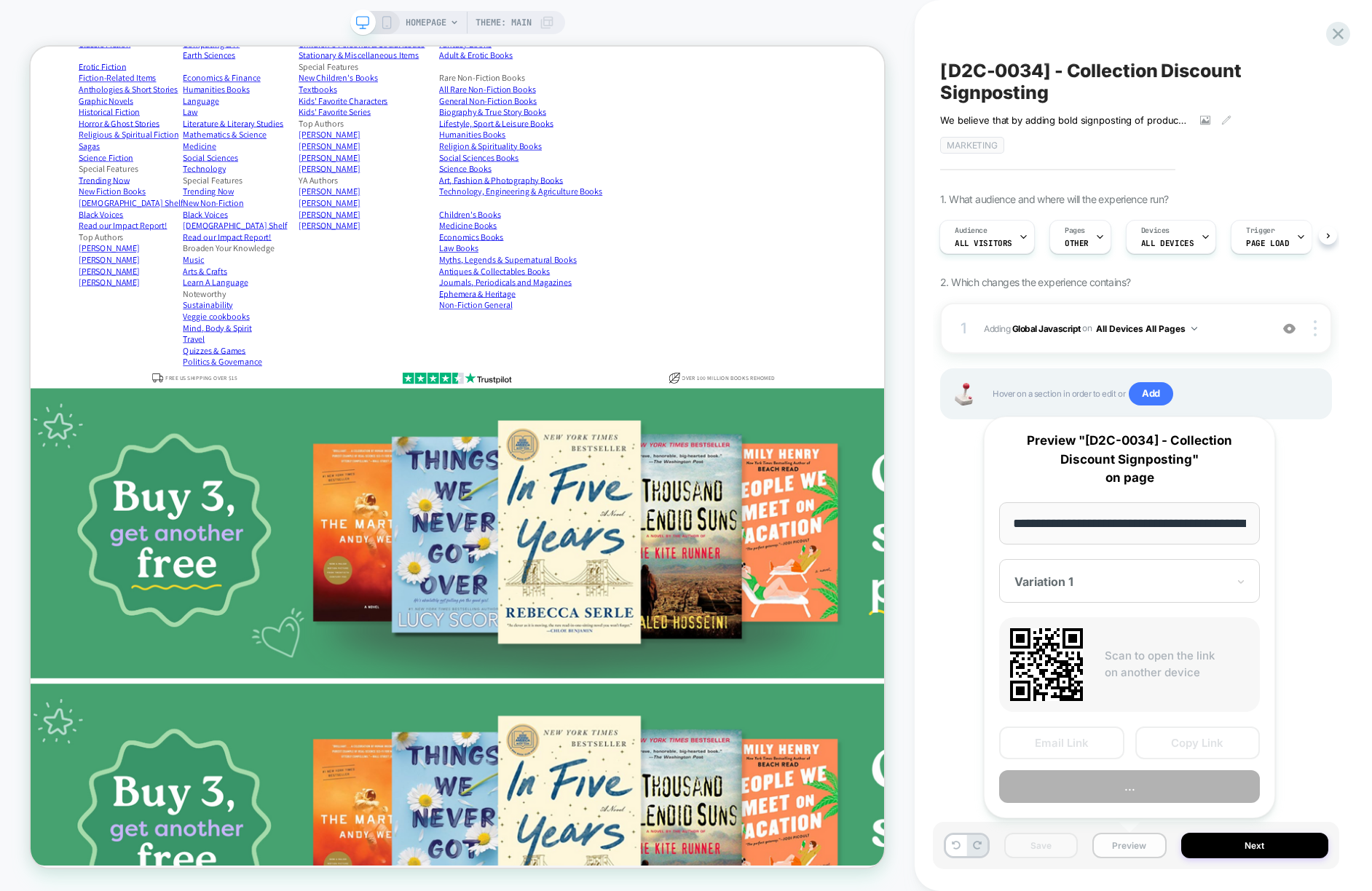
scroll to position [0, 69]
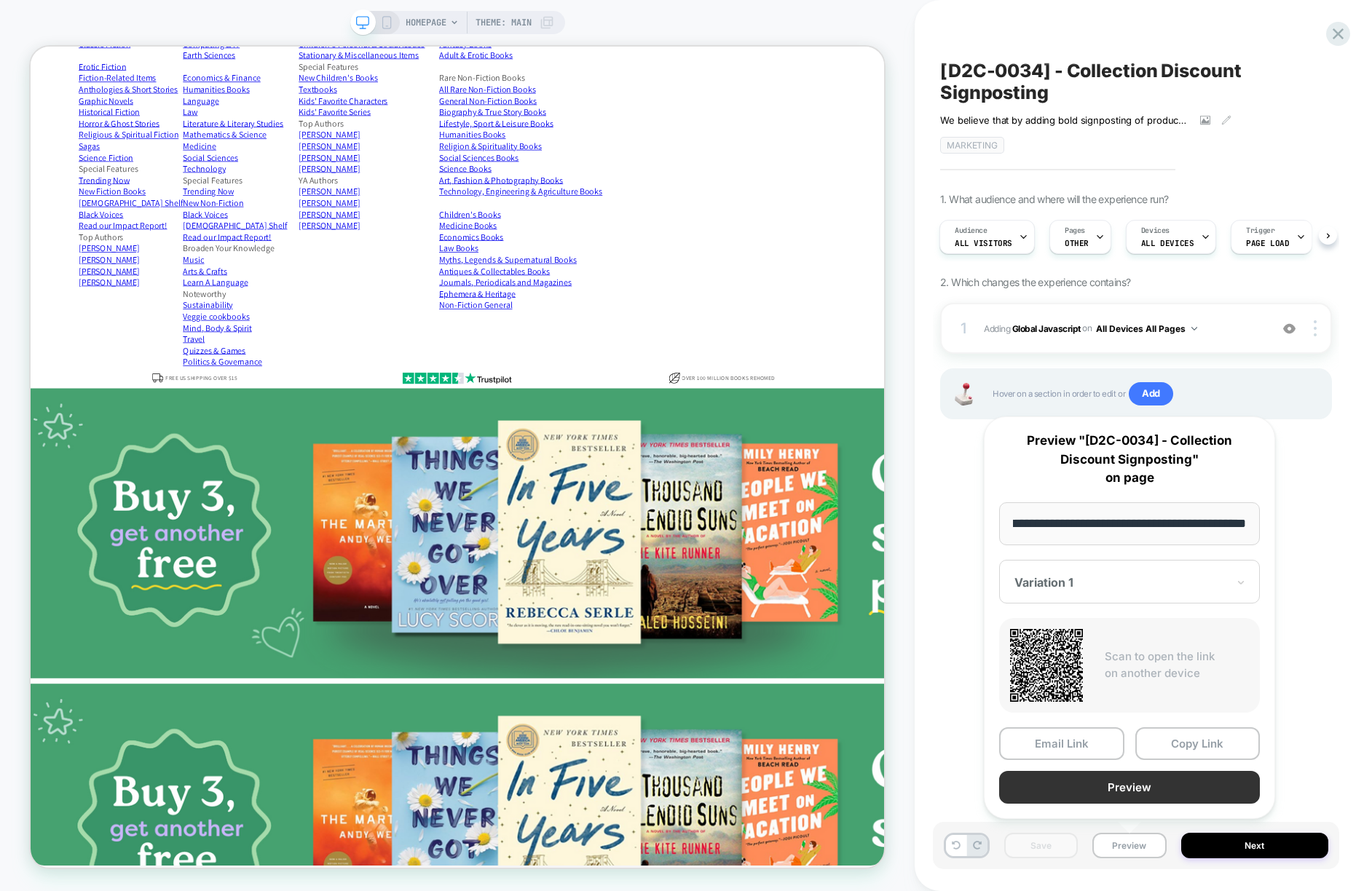
click at [1112, 784] on button "Preview" at bounding box center [1129, 787] width 261 height 32
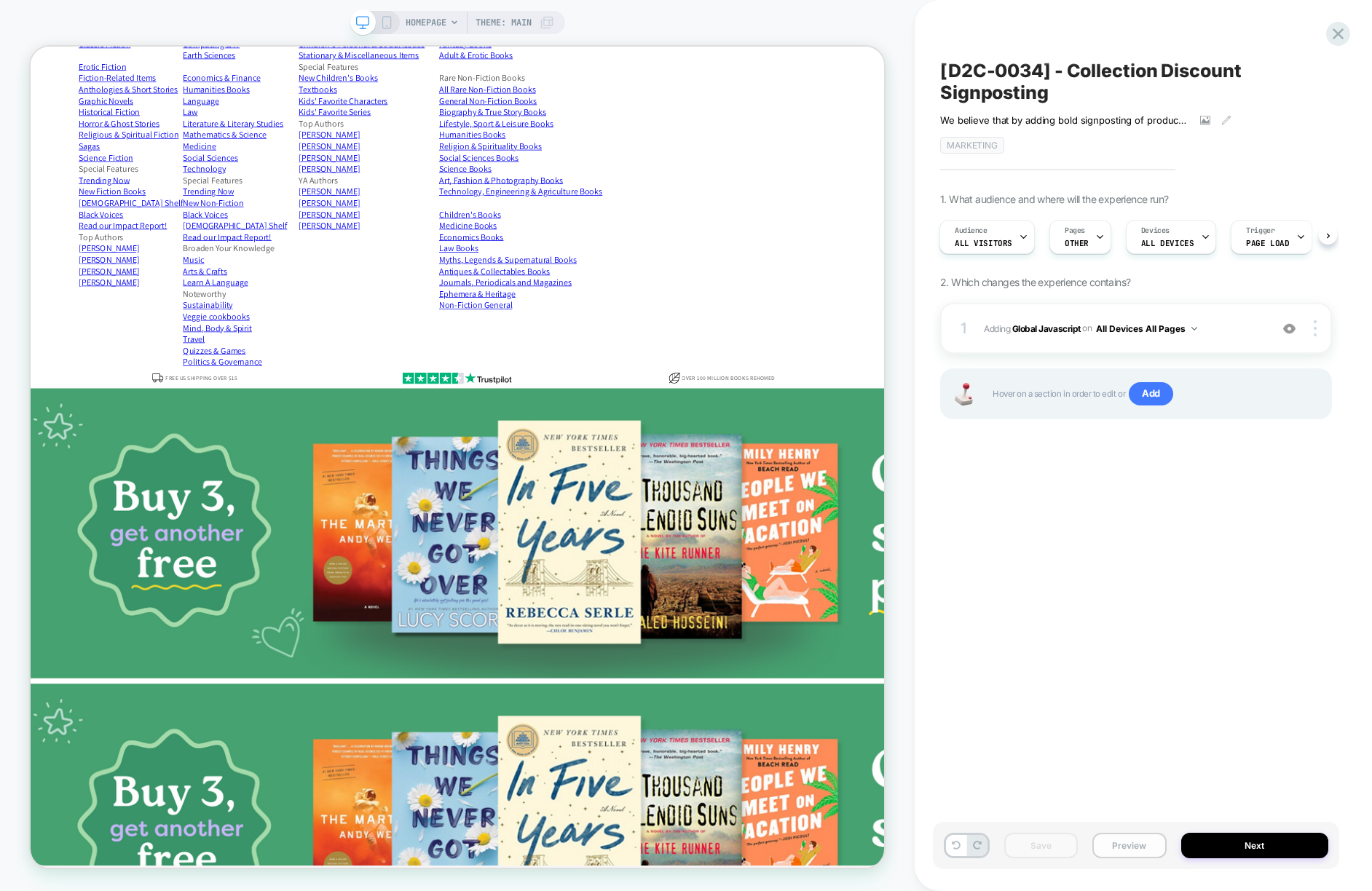
click at [1133, 846] on button "Preview" at bounding box center [1129, 845] width 74 height 25
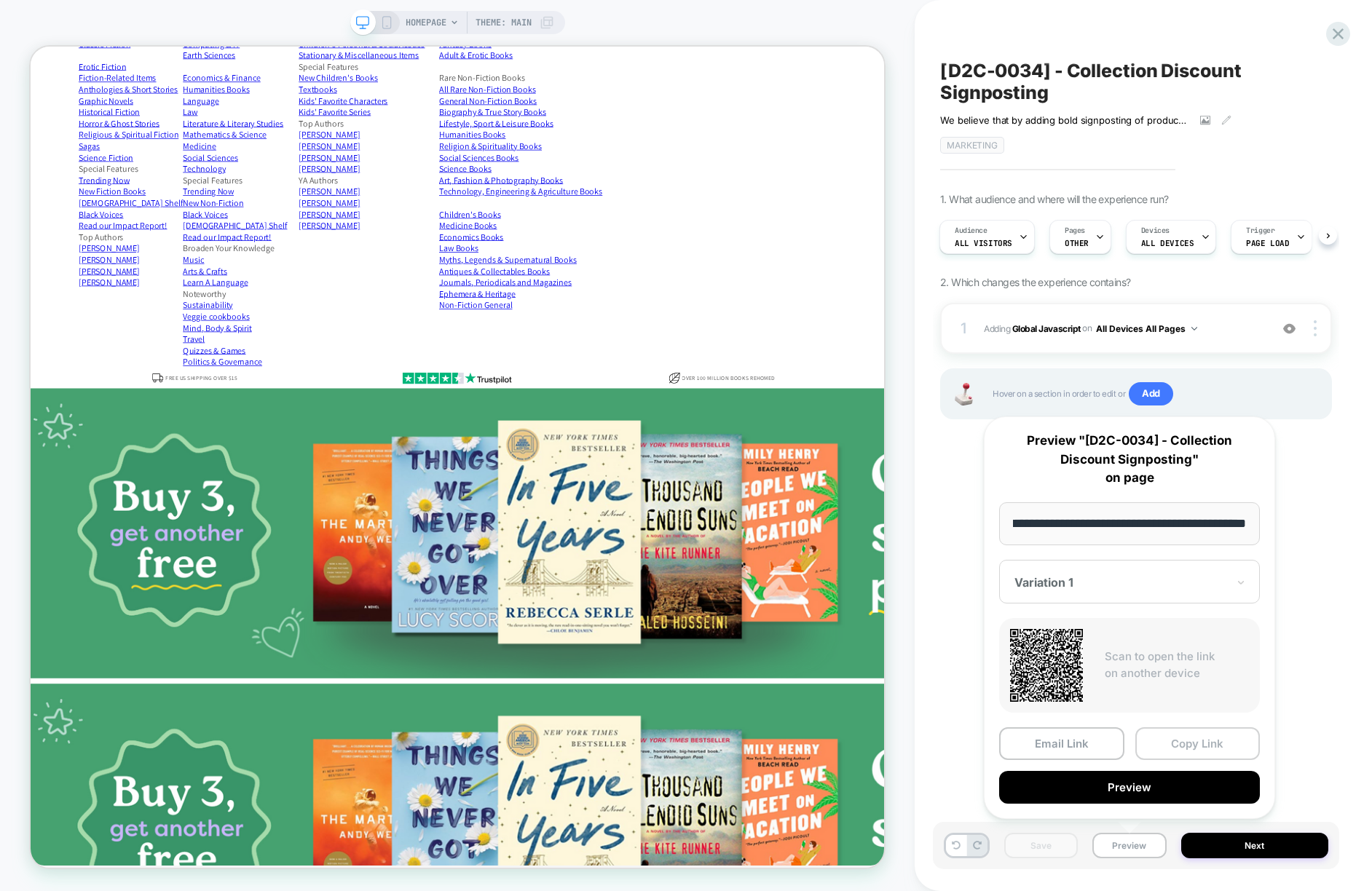
click at [1176, 742] on button "Copy Link" at bounding box center [1198, 743] width 126 height 32
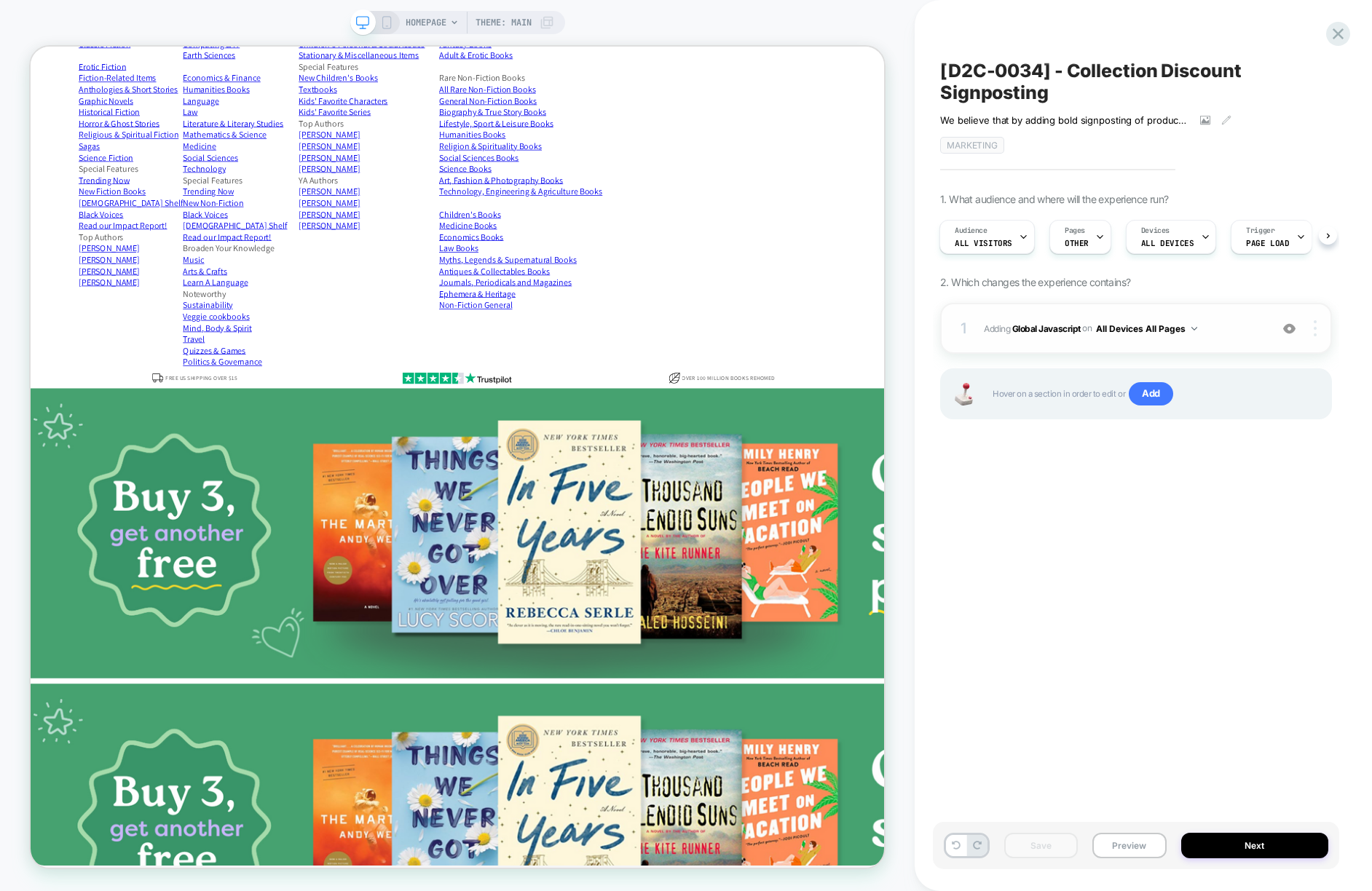
click at [1310, 323] on div at bounding box center [1317, 328] width 28 height 16
click at [1187, 386] on div "Delete" at bounding box center [1229, 389] width 130 height 39
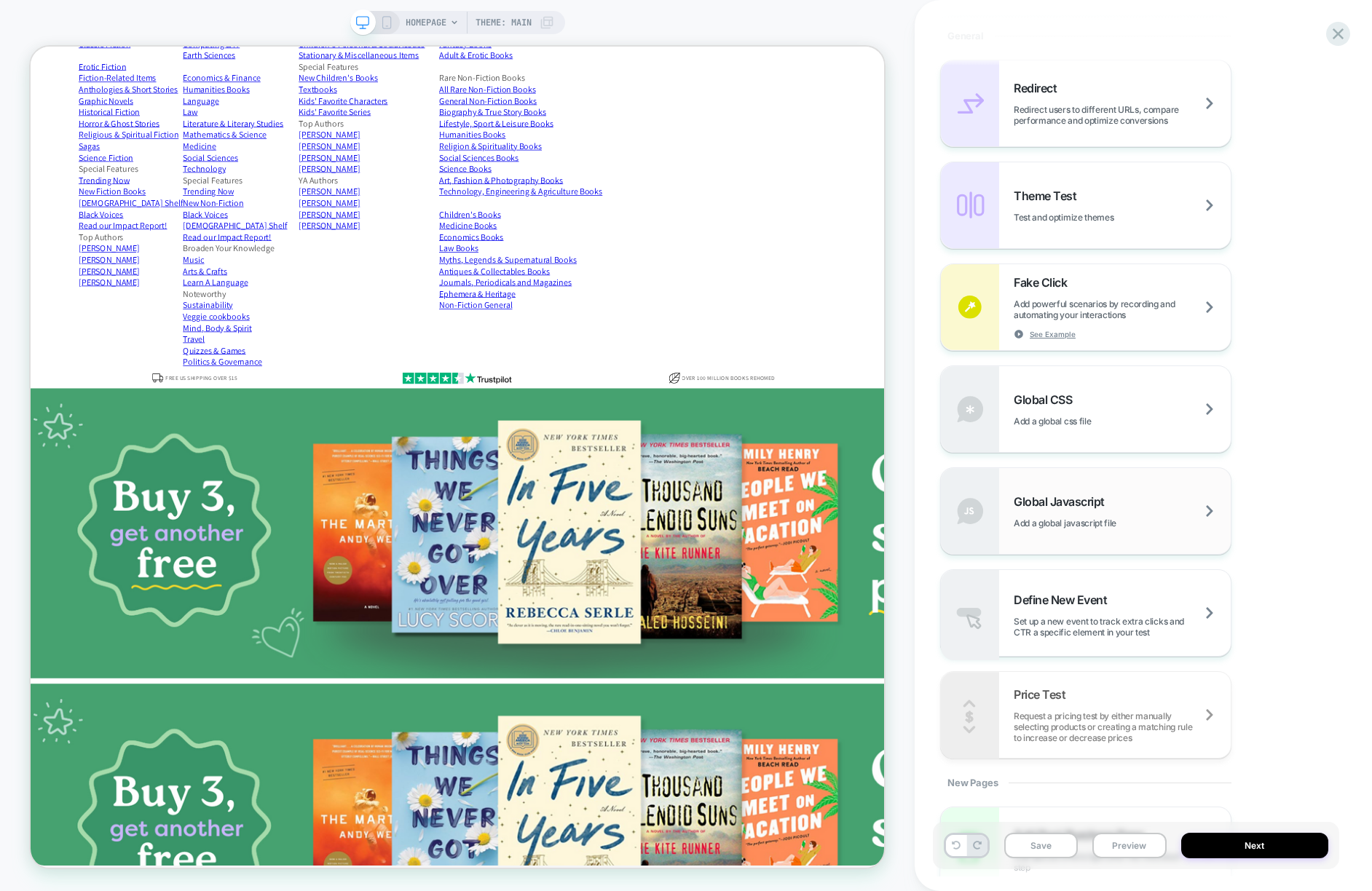
scroll to position [687, 0]
click at [1063, 505] on span "Global Javascript" at bounding box center [1063, 498] width 98 height 14
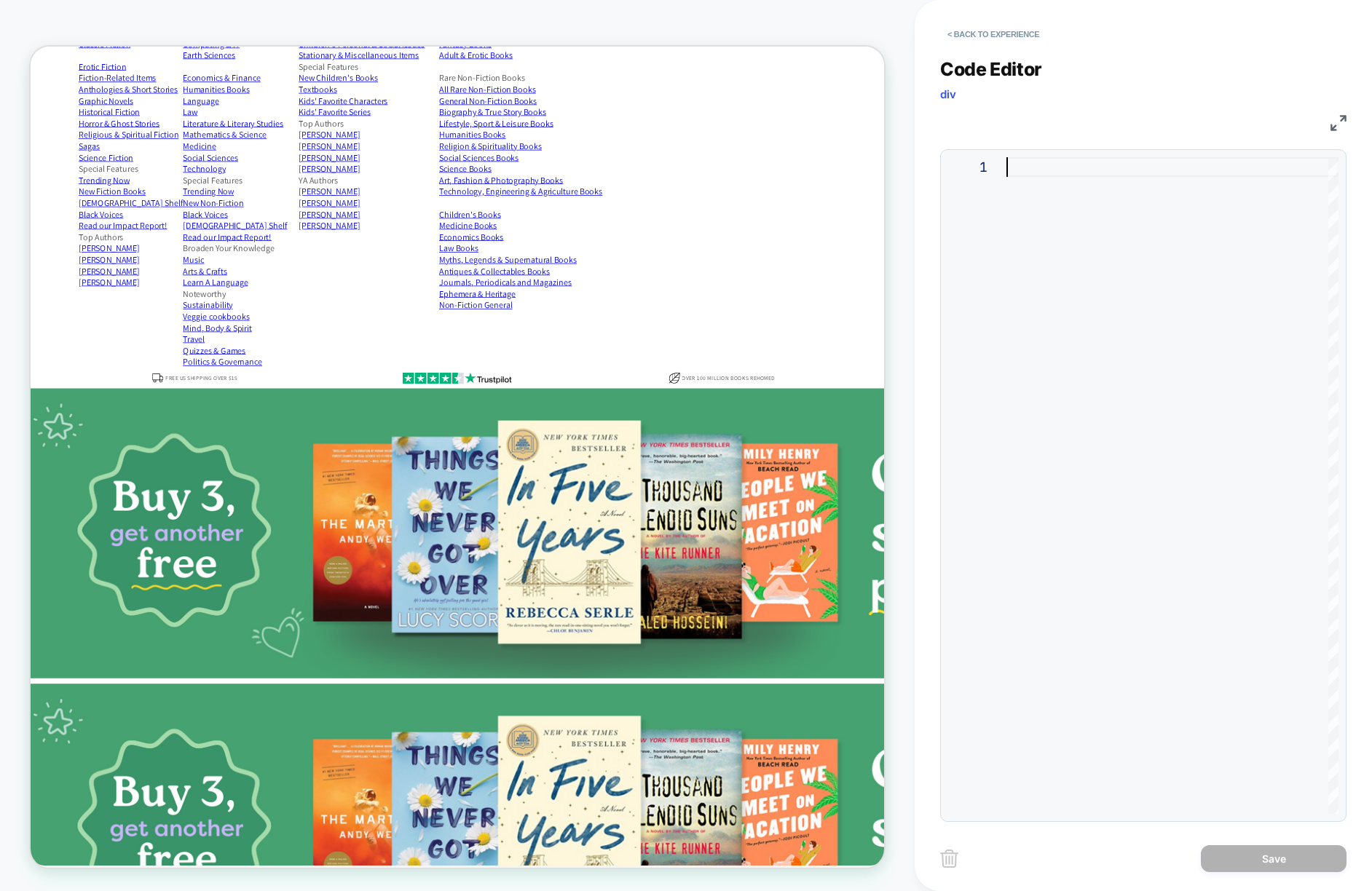
click at [1089, 305] on div at bounding box center [1173, 485] width 332 height 656
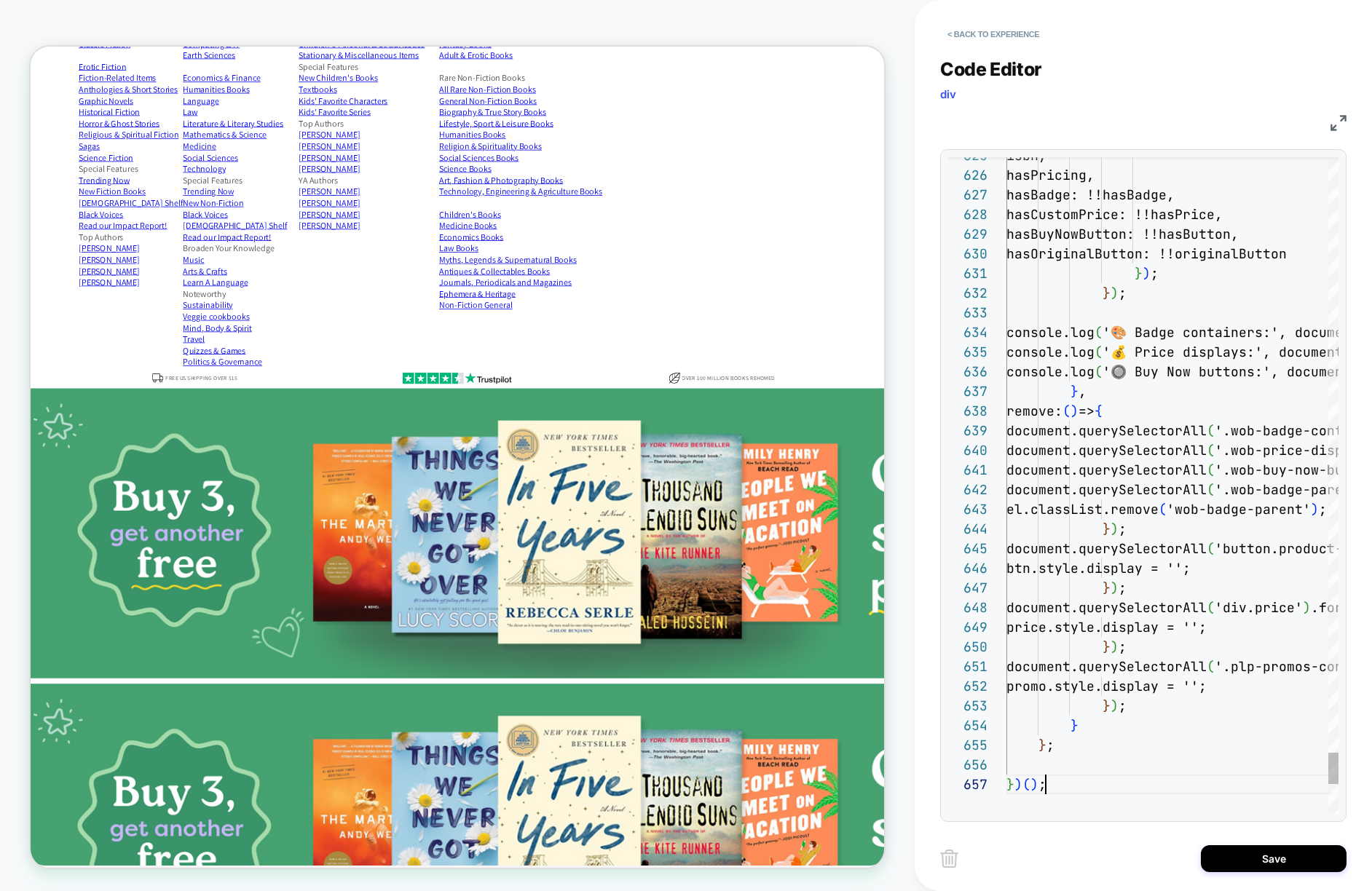
type textarea "**********"
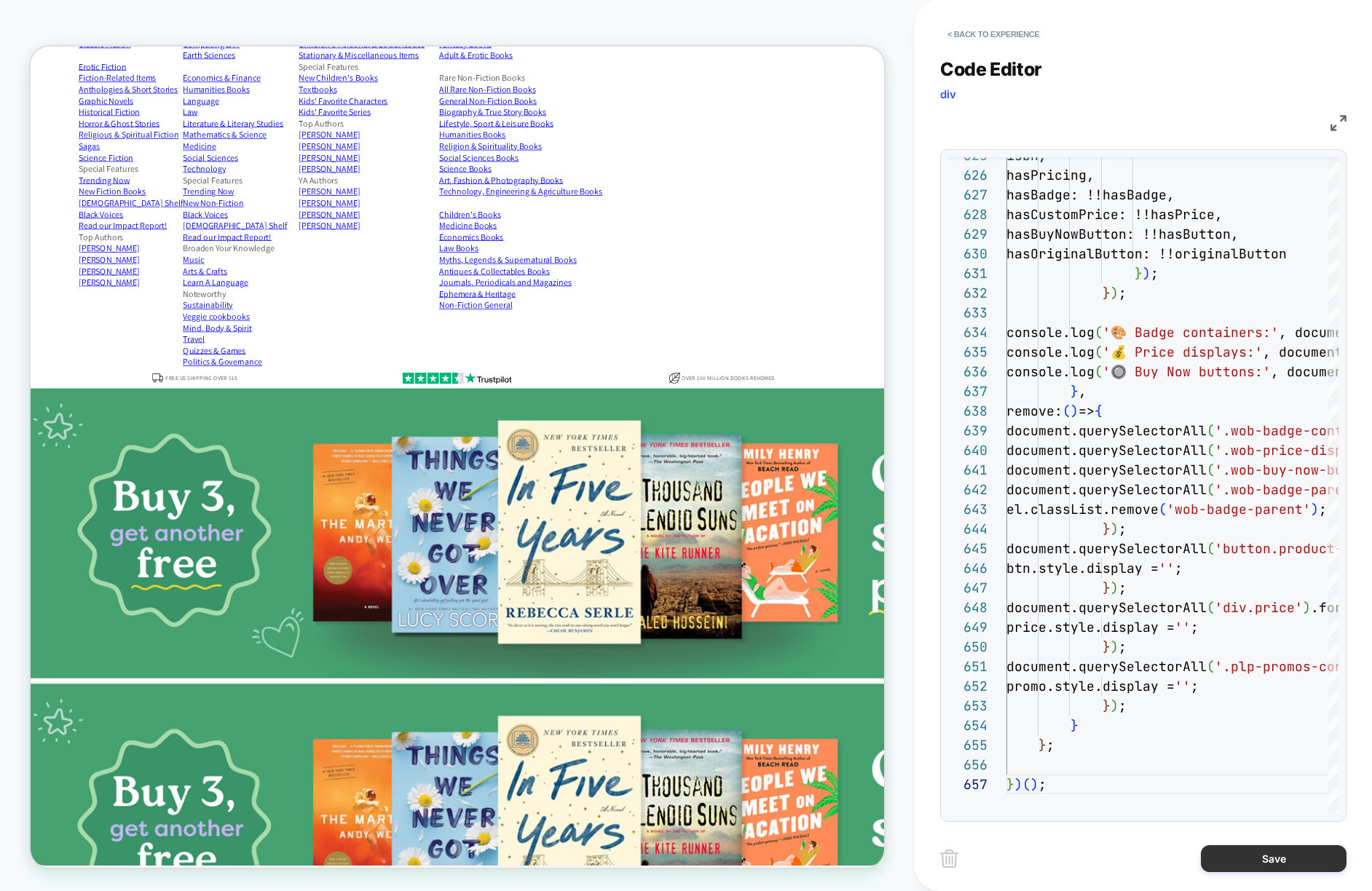
click at [1274, 859] on button "Save" at bounding box center [1274, 859] width 145 height 27
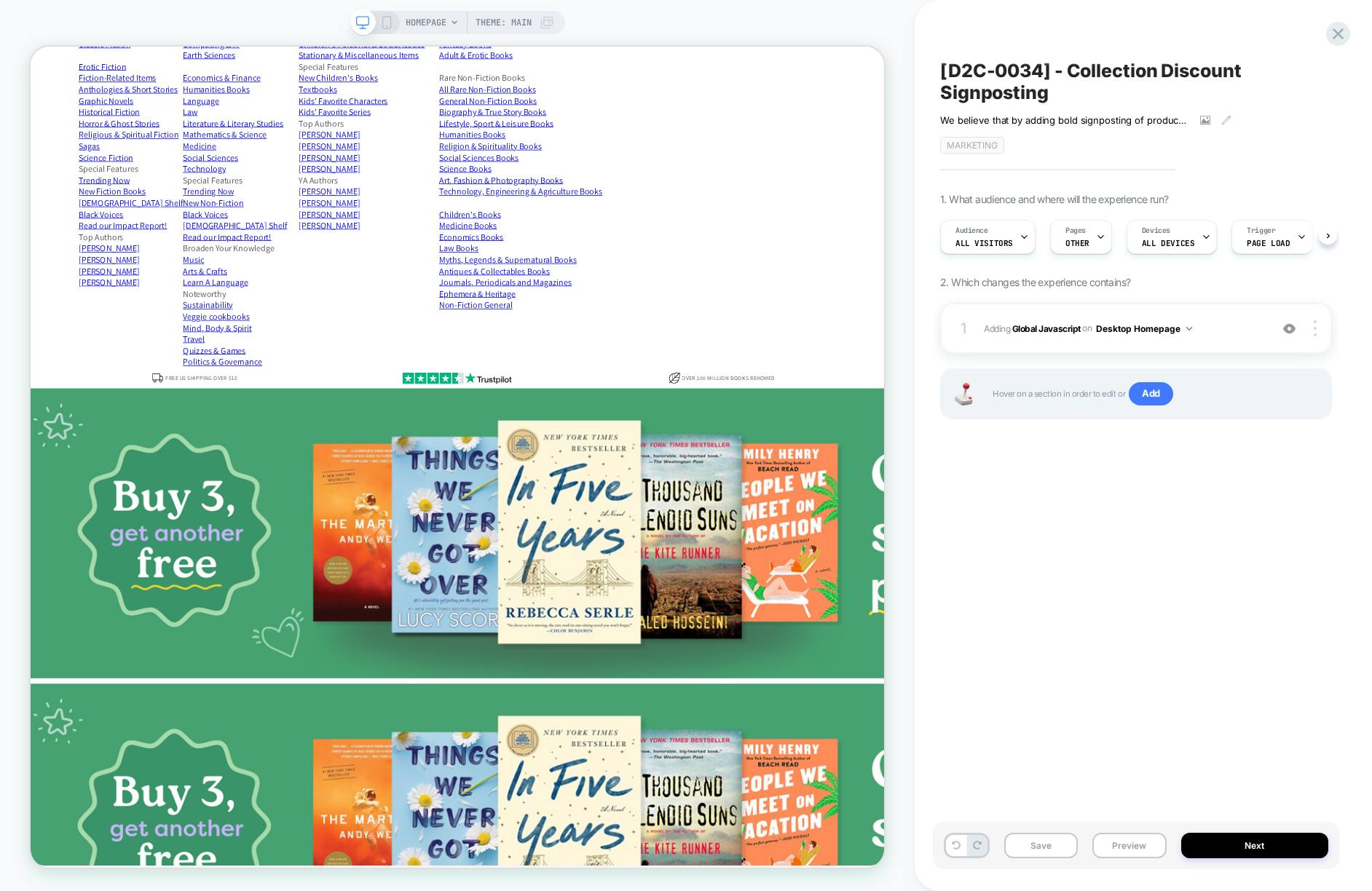
scroll to position [0, 1]
click at [1148, 325] on button "Desktop Homepage" at bounding box center [1144, 329] width 96 height 18
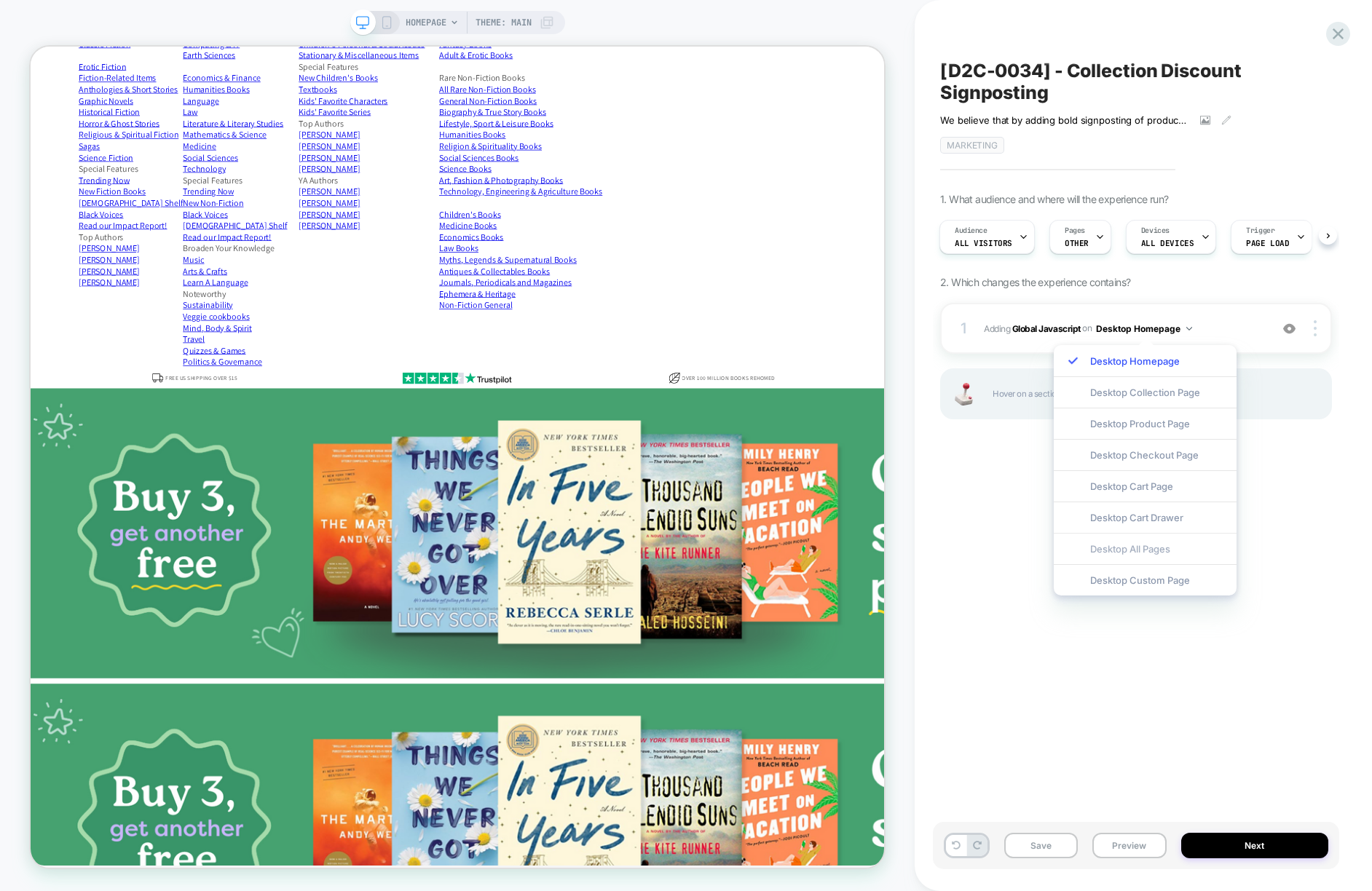
click at [1152, 543] on div "Desktop All Pages" at bounding box center [1144, 549] width 183 height 32
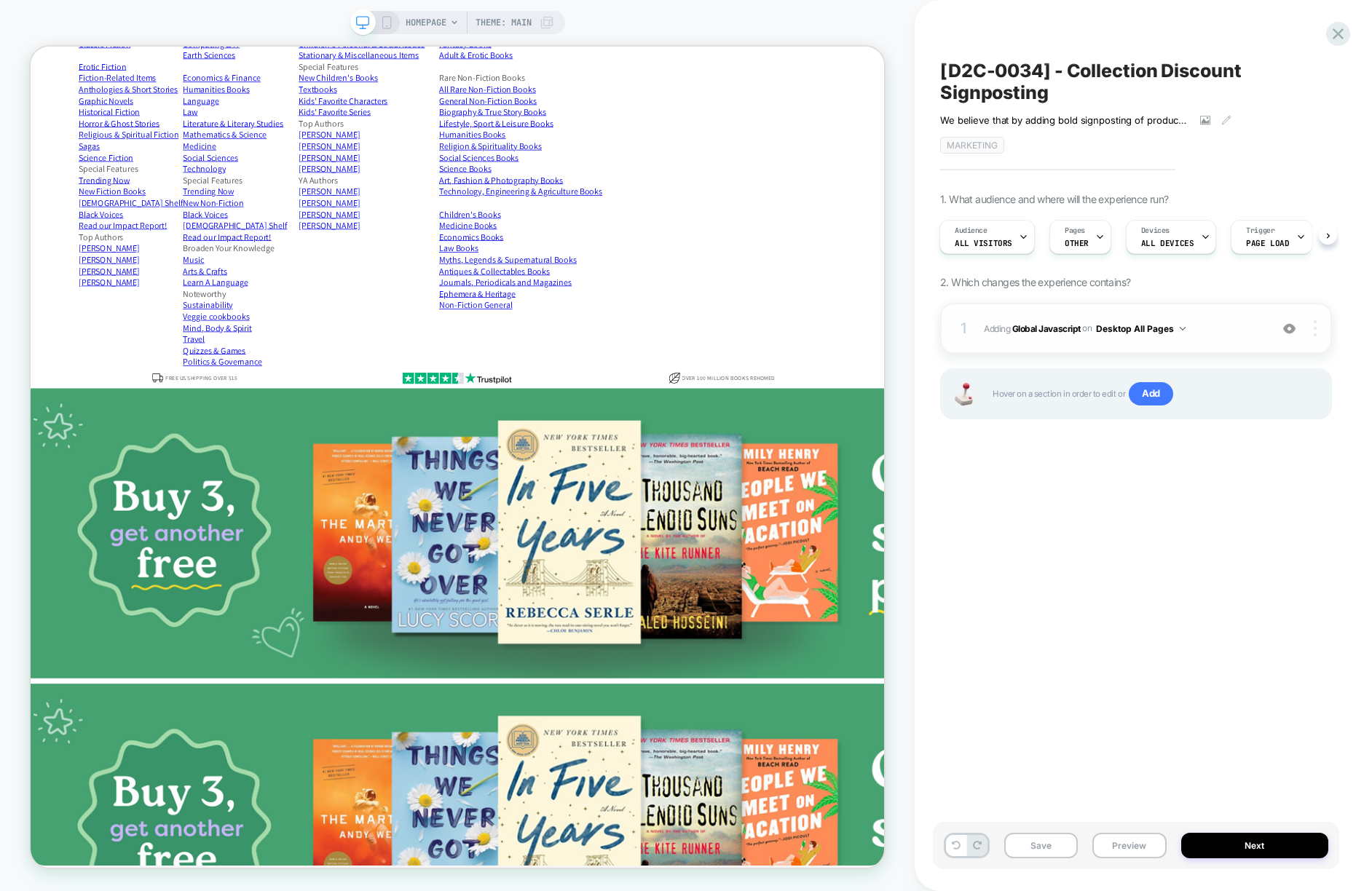
click at [1308, 333] on div at bounding box center [1317, 328] width 28 height 16
click at [1231, 366] on div "Target All Devices" at bounding box center [1229, 368] width 130 height 40
click at [1296, 241] on icon at bounding box center [1301, 237] width 9 height 9
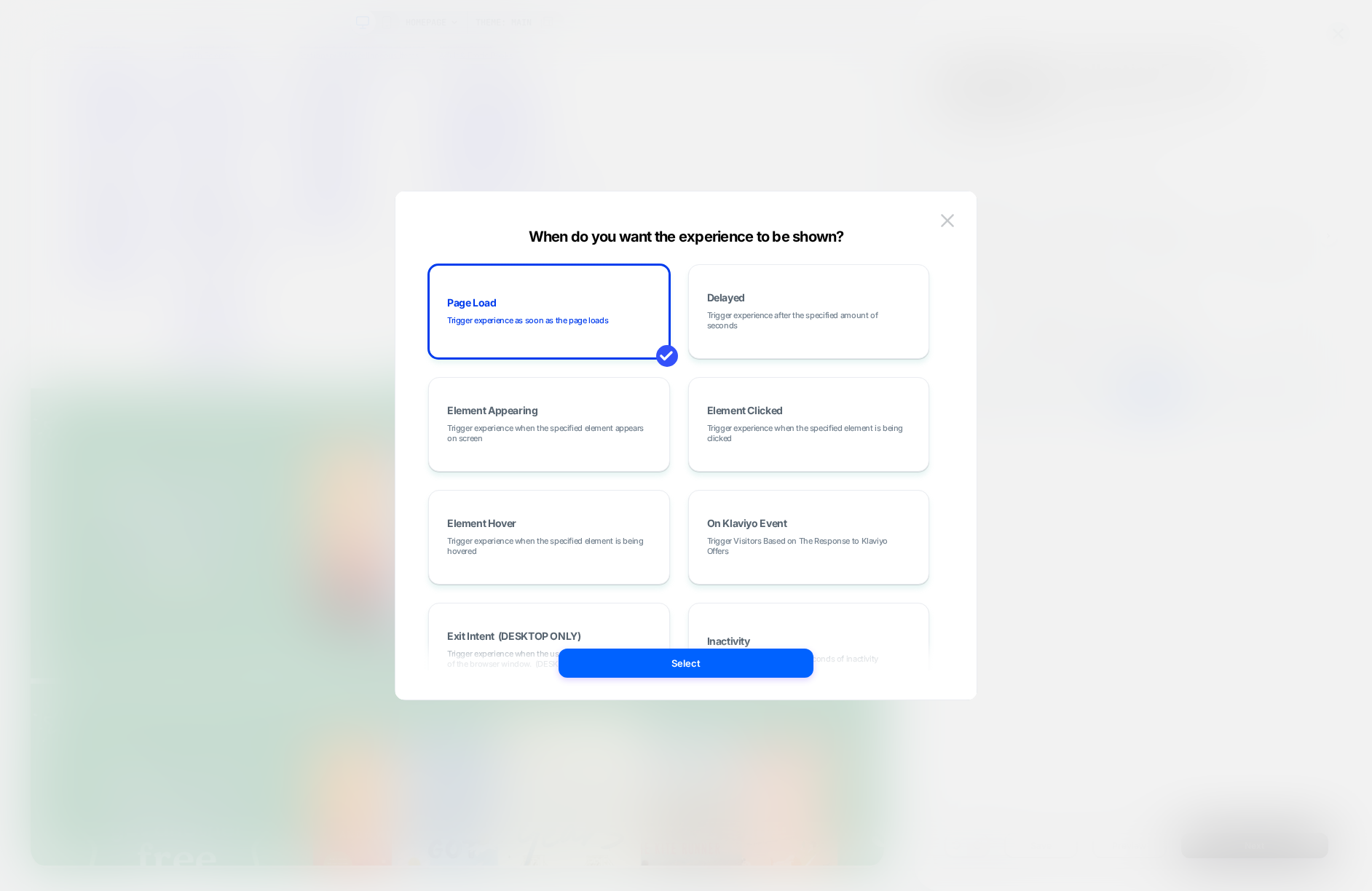
click at [1089, 285] on div at bounding box center [686, 446] width 1372 height 891
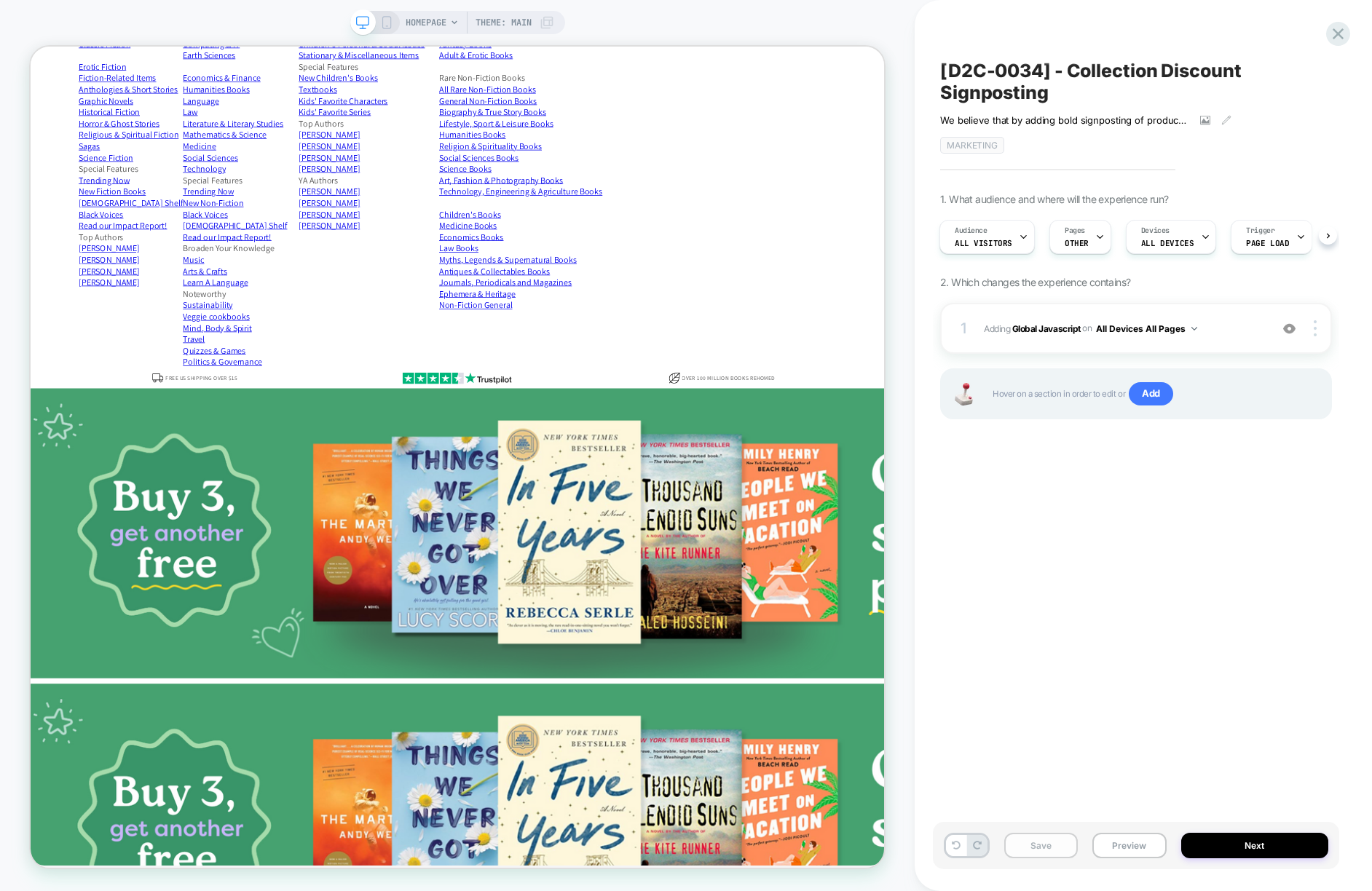
click at [1041, 850] on button "Save" at bounding box center [1041, 845] width 74 height 25
click at [1133, 847] on button "Preview" at bounding box center [1129, 845] width 74 height 25
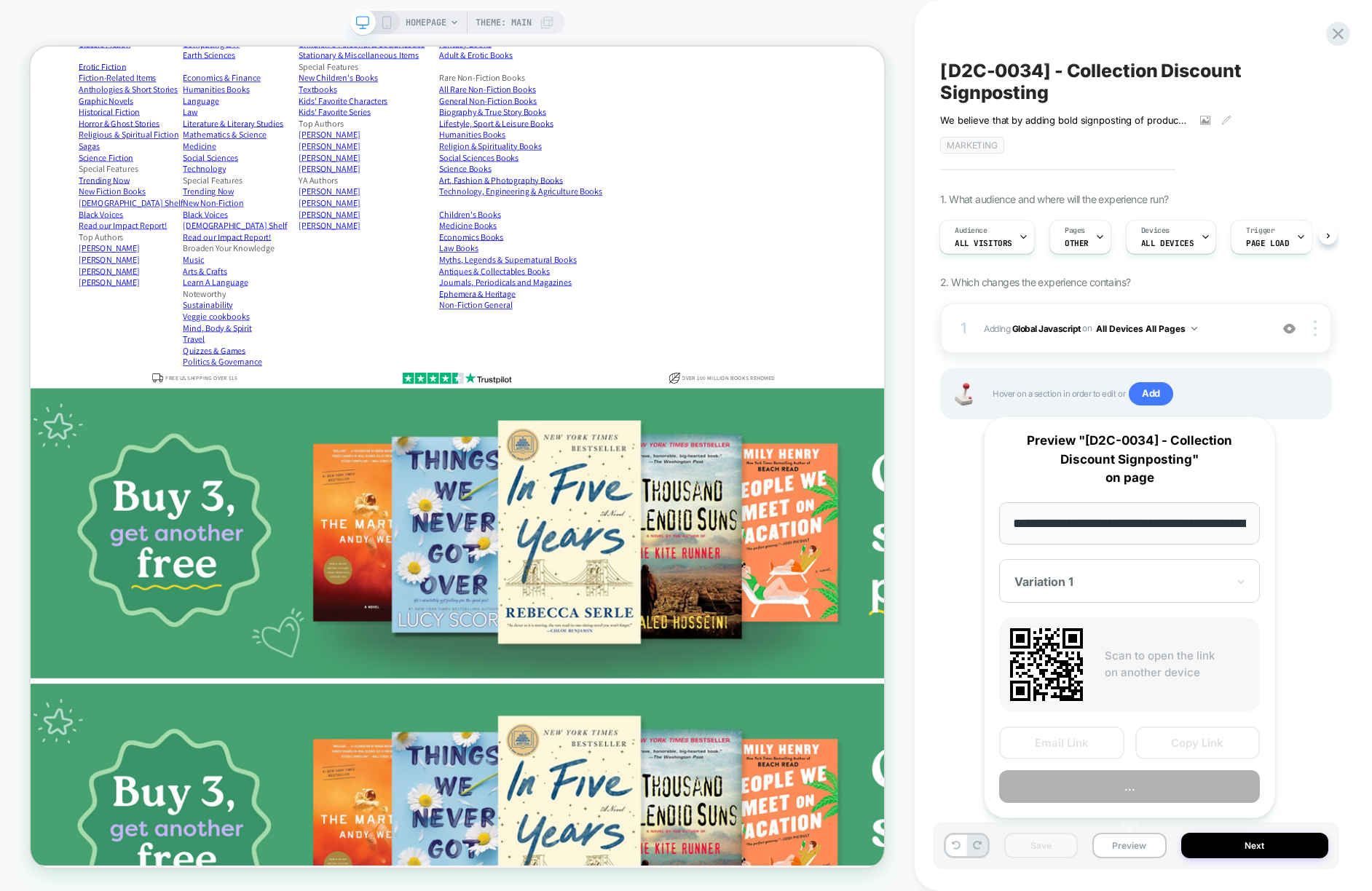
scroll to position [0, 69]
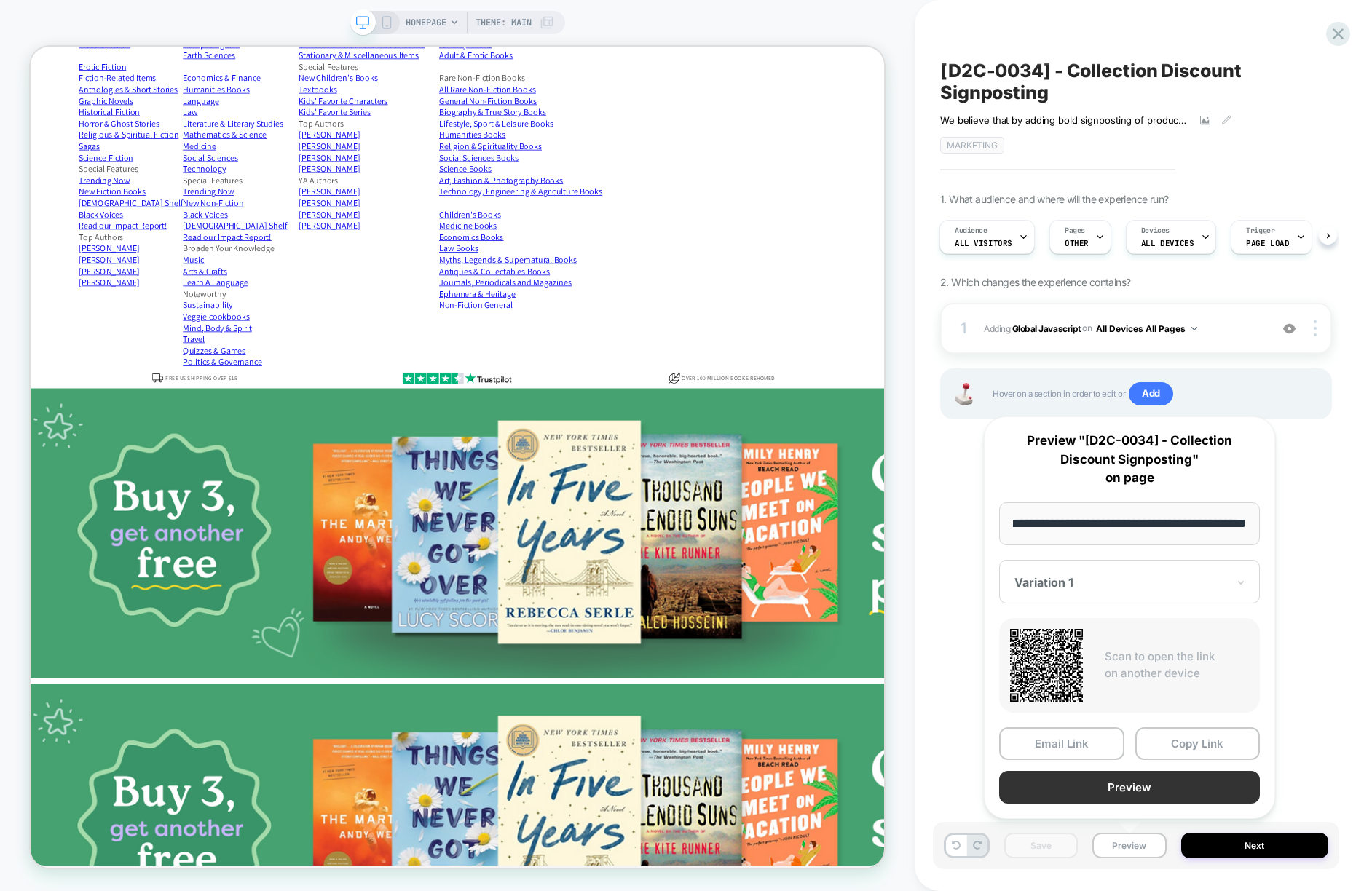
click at [1130, 786] on button "Preview" at bounding box center [1129, 787] width 261 height 32
